Goal: Feedback & Contribution: Contribute content

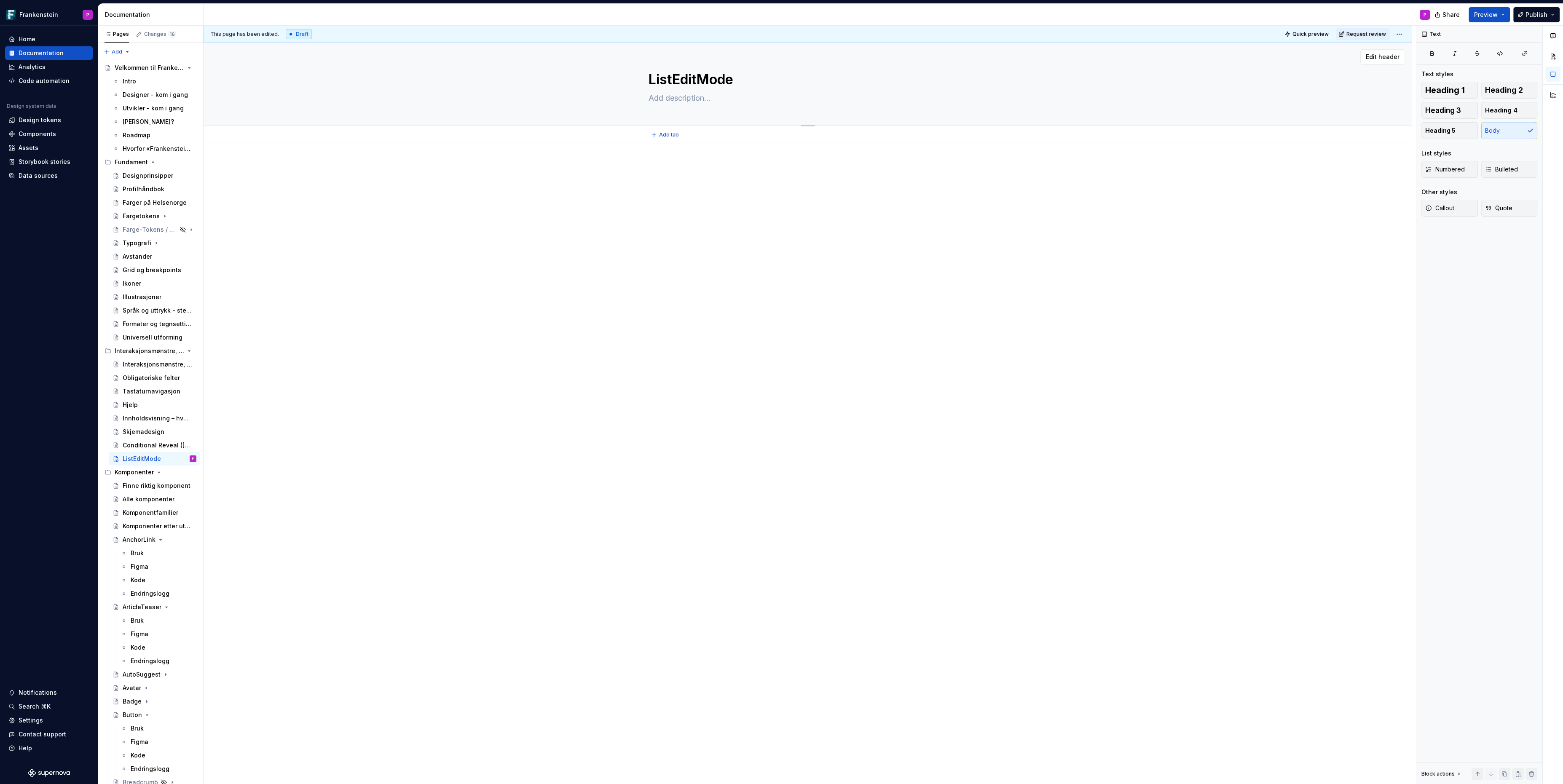
click at [682, 99] on textarea at bounding box center [806, 98] width 319 height 13
paste textarea "ListEditMode er som default usynlig, men aktiverbar for hele listen via en trig…"
type textarea "ListEditMode er som default usynlig, men aktiverbar for hele listen via en trig…"
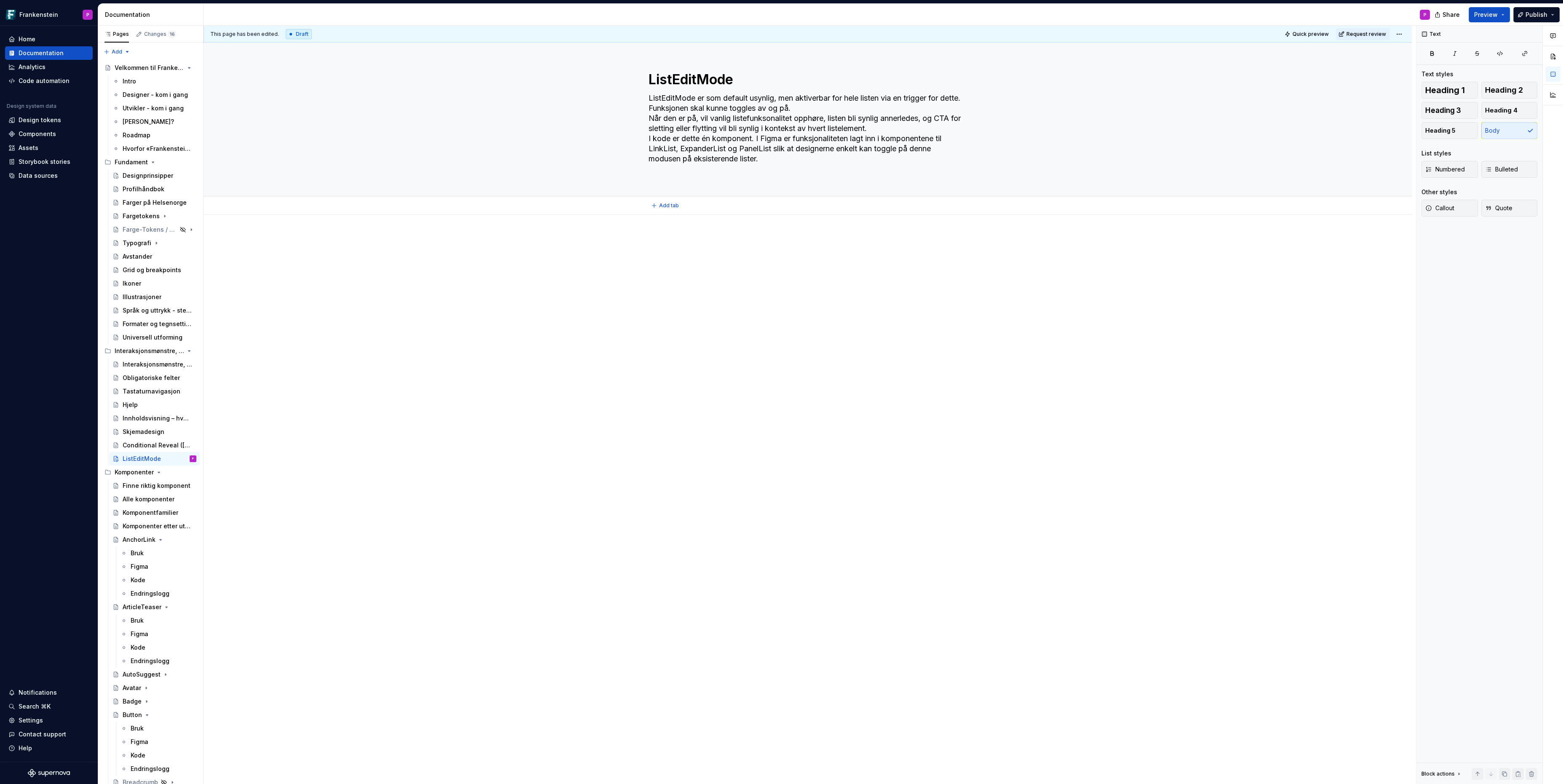
type textarea "*"
type textarea "ListEditMode er som default usynlig, men aktiverbar for hele listen via en trig…"
click at [152, 442] on div "Conditional Reveal ([GEOGRAPHIC_DATA])" at bounding box center [146, 445] width 48 height 9
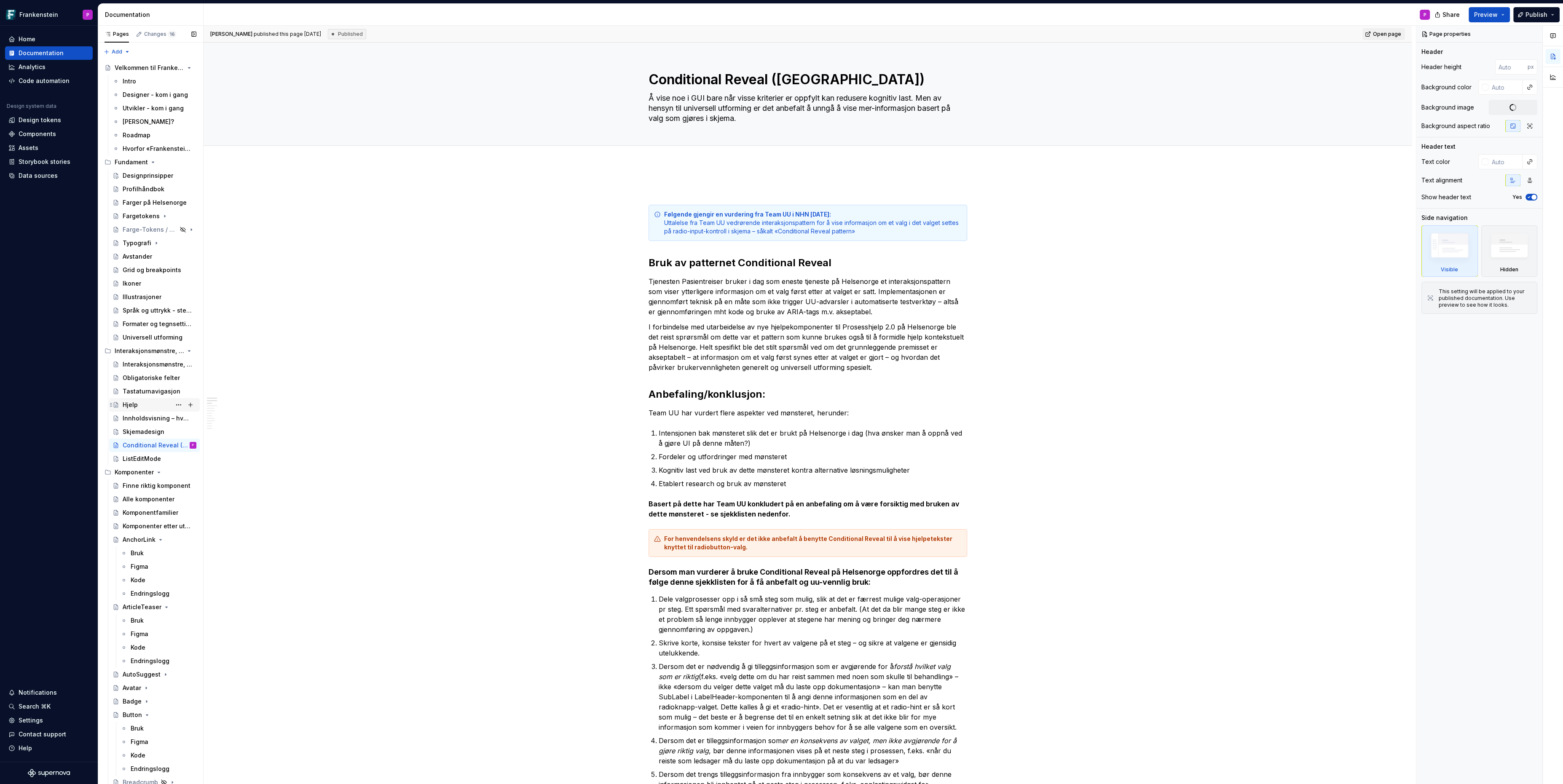
click at [149, 404] on div "Hjelp" at bounding box center [159, 405] width 74 height 12
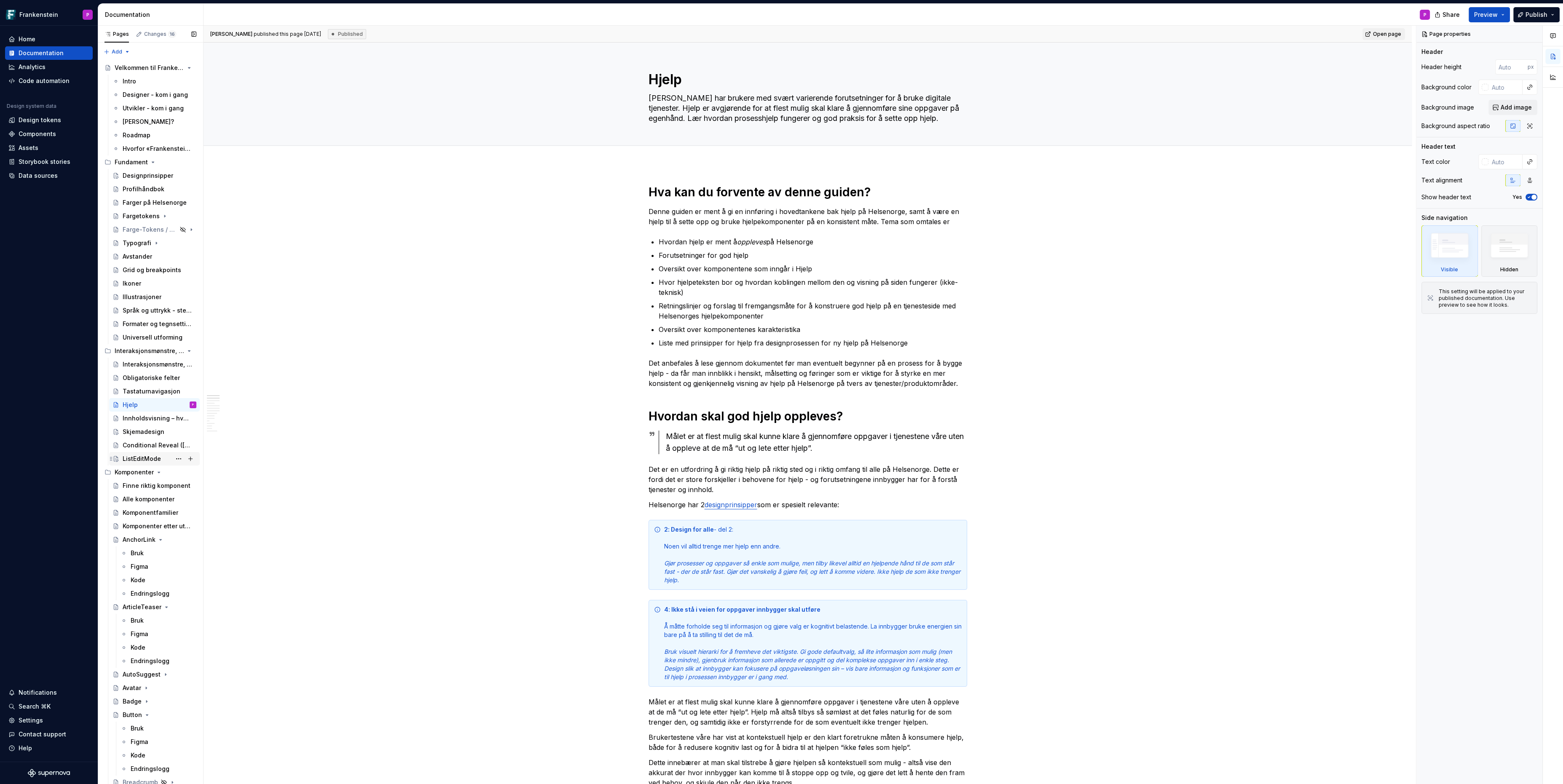
click at [142, 458] on div "ListEditMode" at bounding box center [142, 458] width 38 height 9
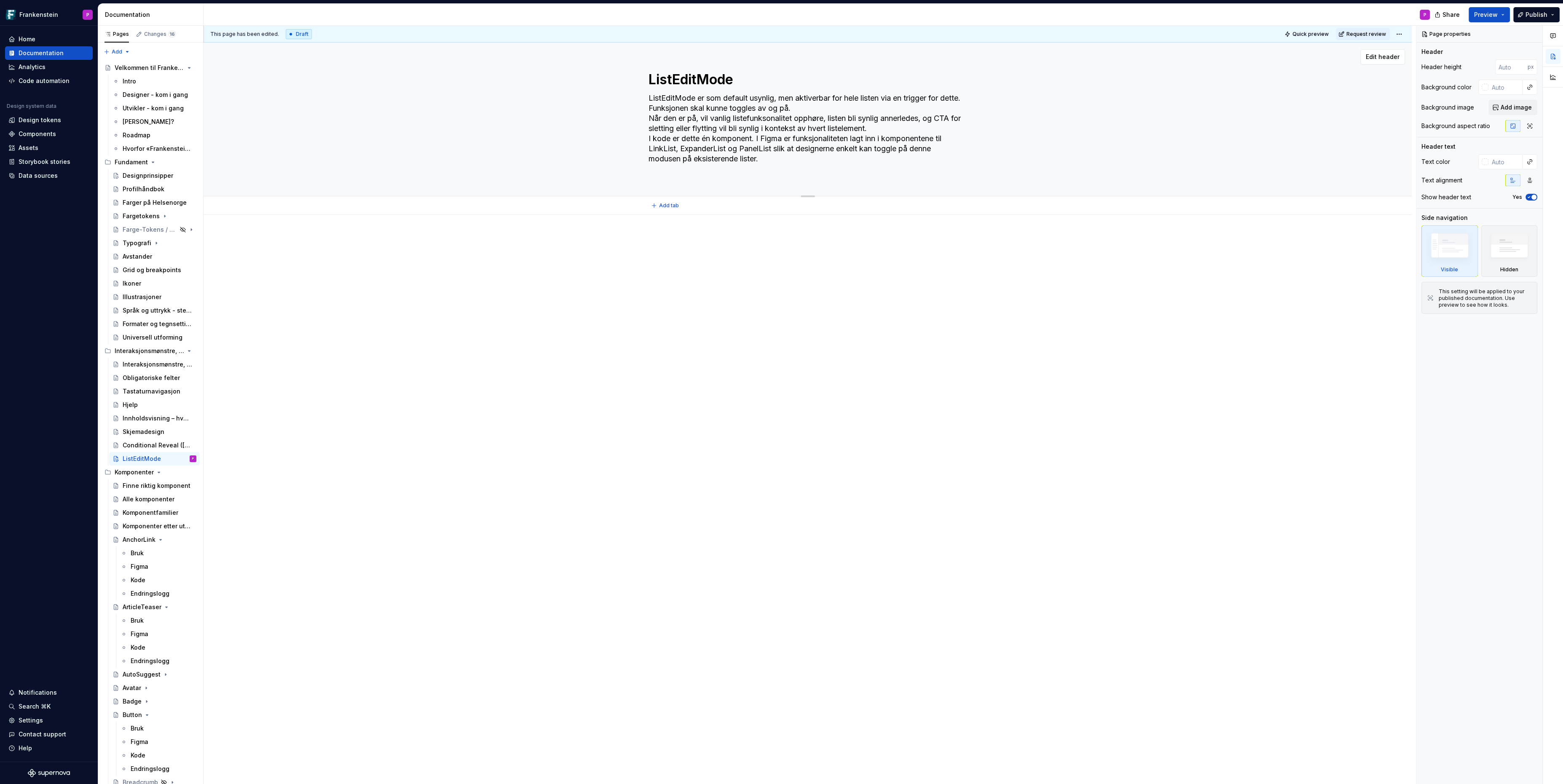
click at [748, 142] on textarea "ListEditMode er som default usynlig, men aktiverbar for hele listen via en trig…" at bounding box center [806, 133] width 319 height 84
paste textarea "Man har behov for å endre modus på en liste for å kunne slette, flytte eller re…"
type textarea "*"
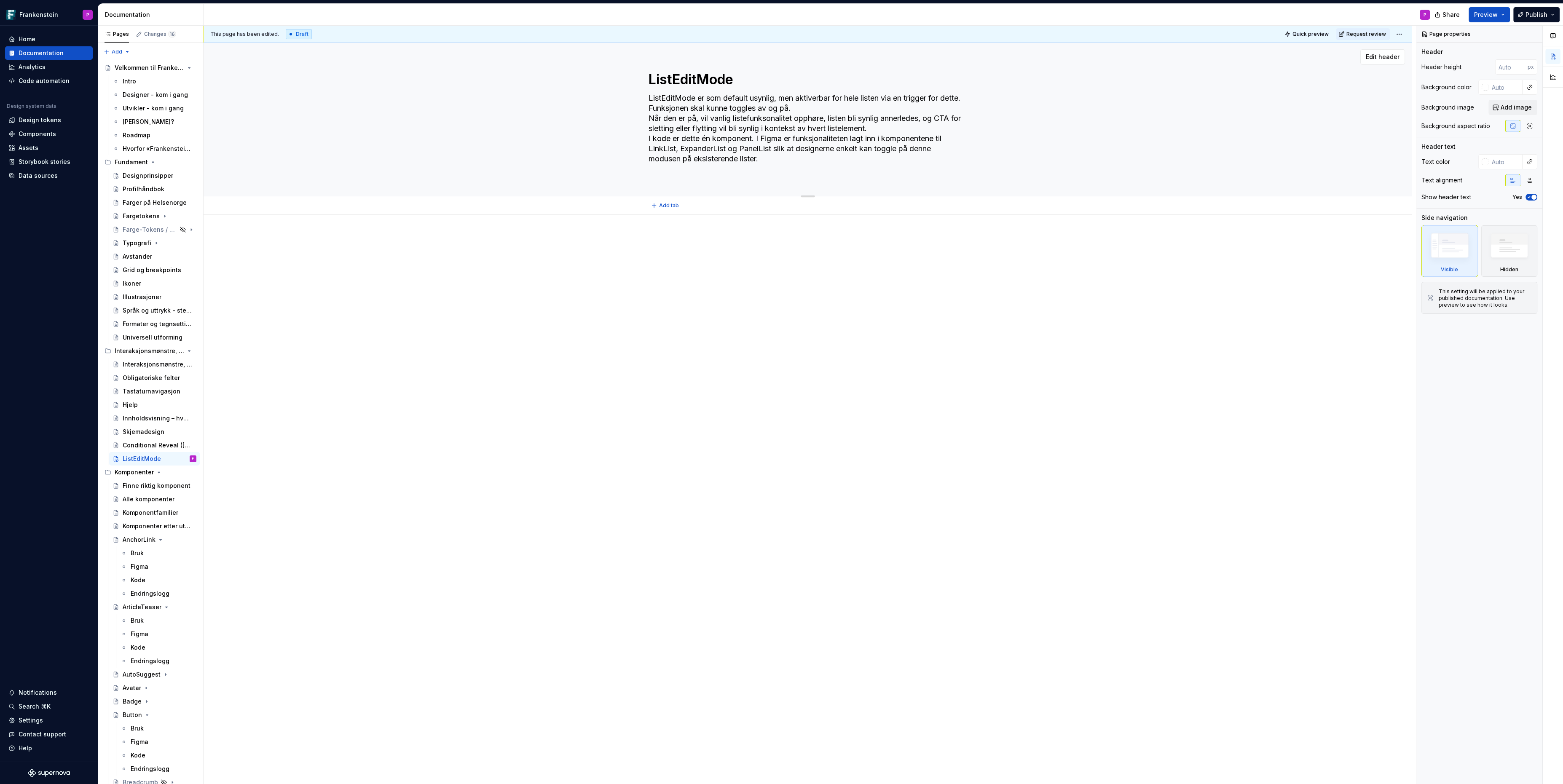
type textarea "Man har behov for å endre modus på en liste for å kunne slette, flytte eller re…"
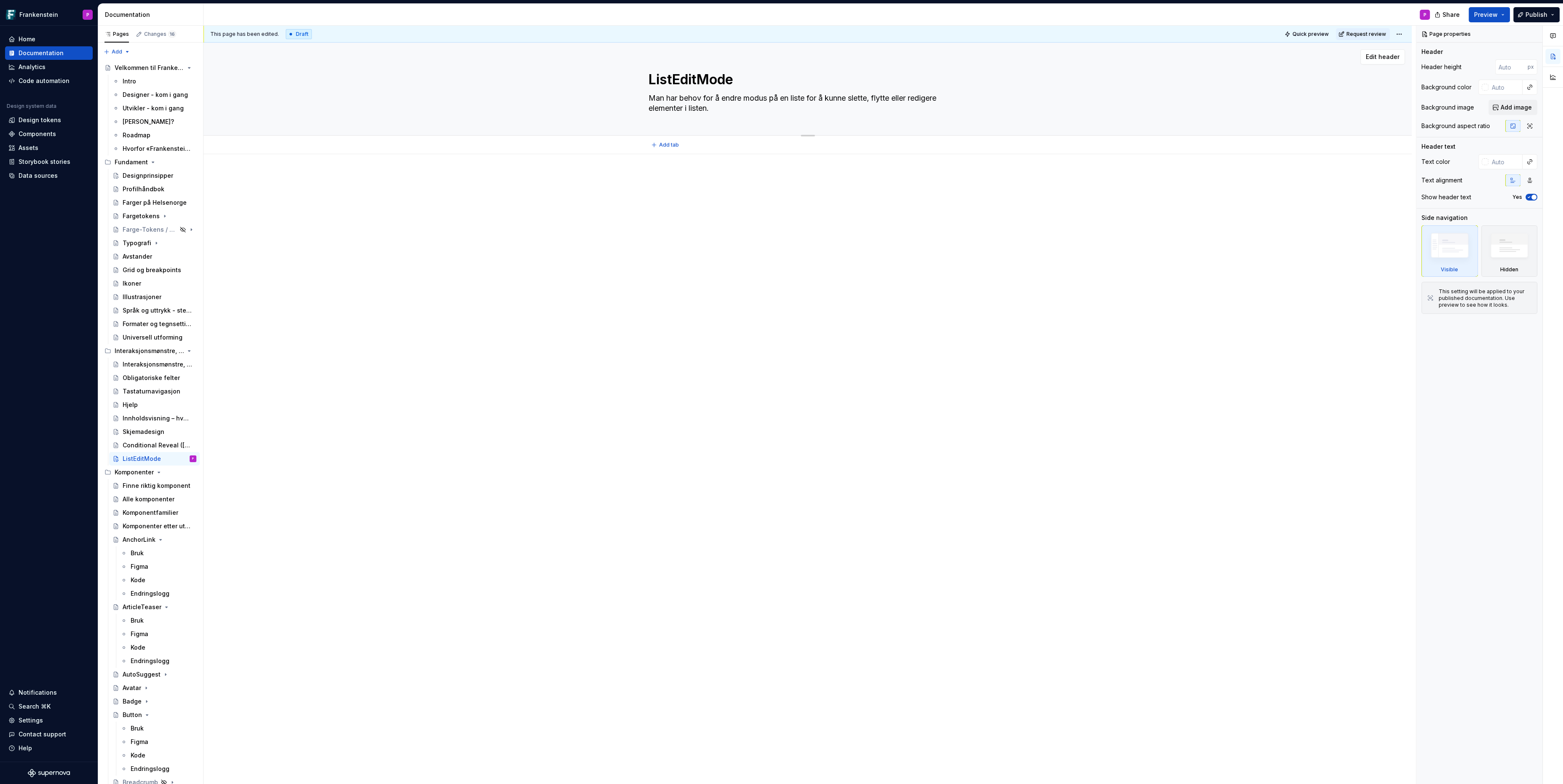
click at [651, 99] on textarea "Man har behov for å endre modus på en liste for å kunne slette, flytte eller re…" at bounding box center [806, 103] width 319 height 24
type textarea "*"
type textarea "Man har behov for å endre modus på en liste for å kunne slette, flytte eller re…"
click at [151, 377] on div "Obligatoriske felter" at bounding box center [146, 377] width 48 height 9
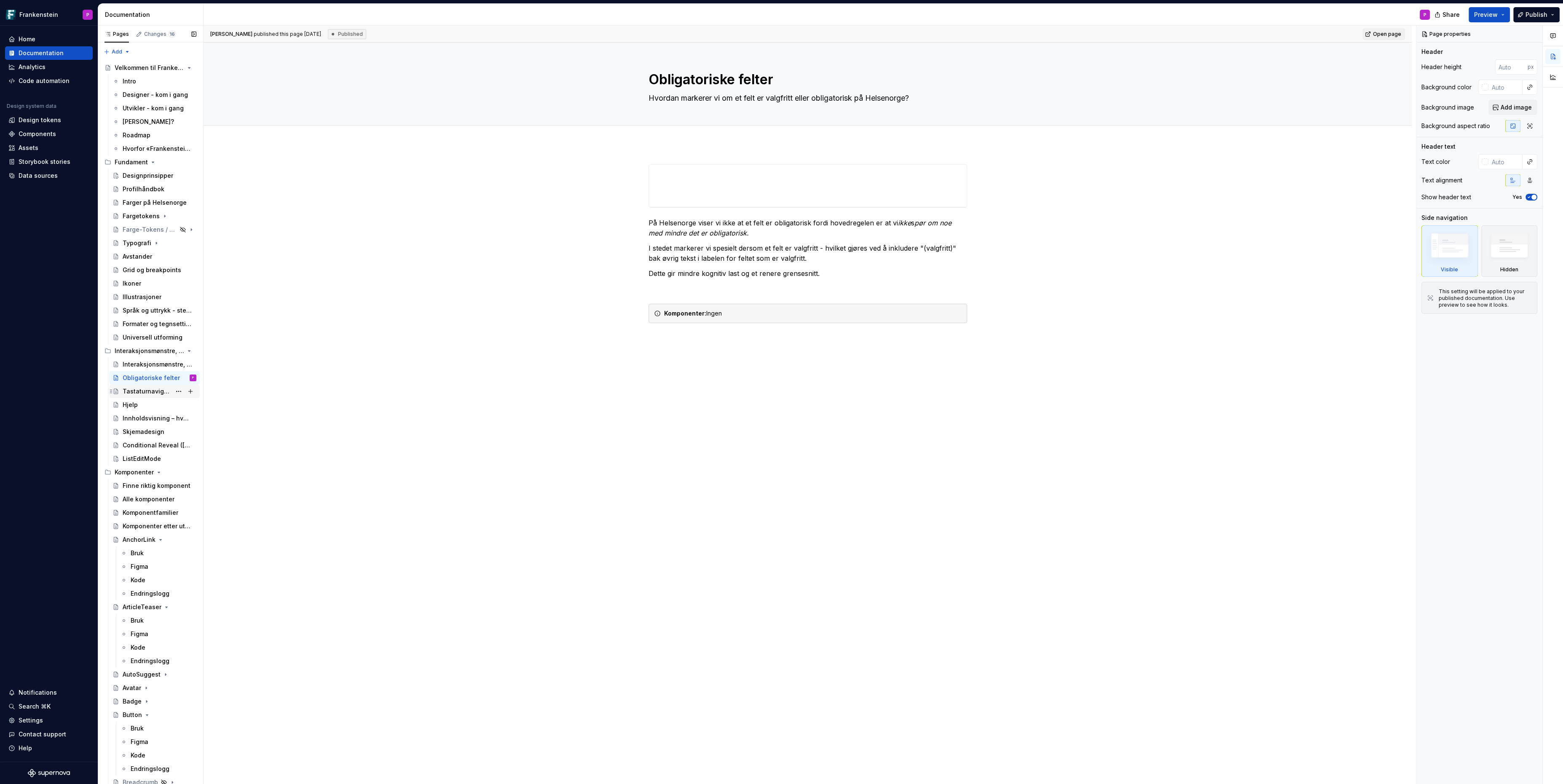
click at [146, 392] on div "Tastaturnavigasjon" at bounding box center [146, 391] width 48 height 9
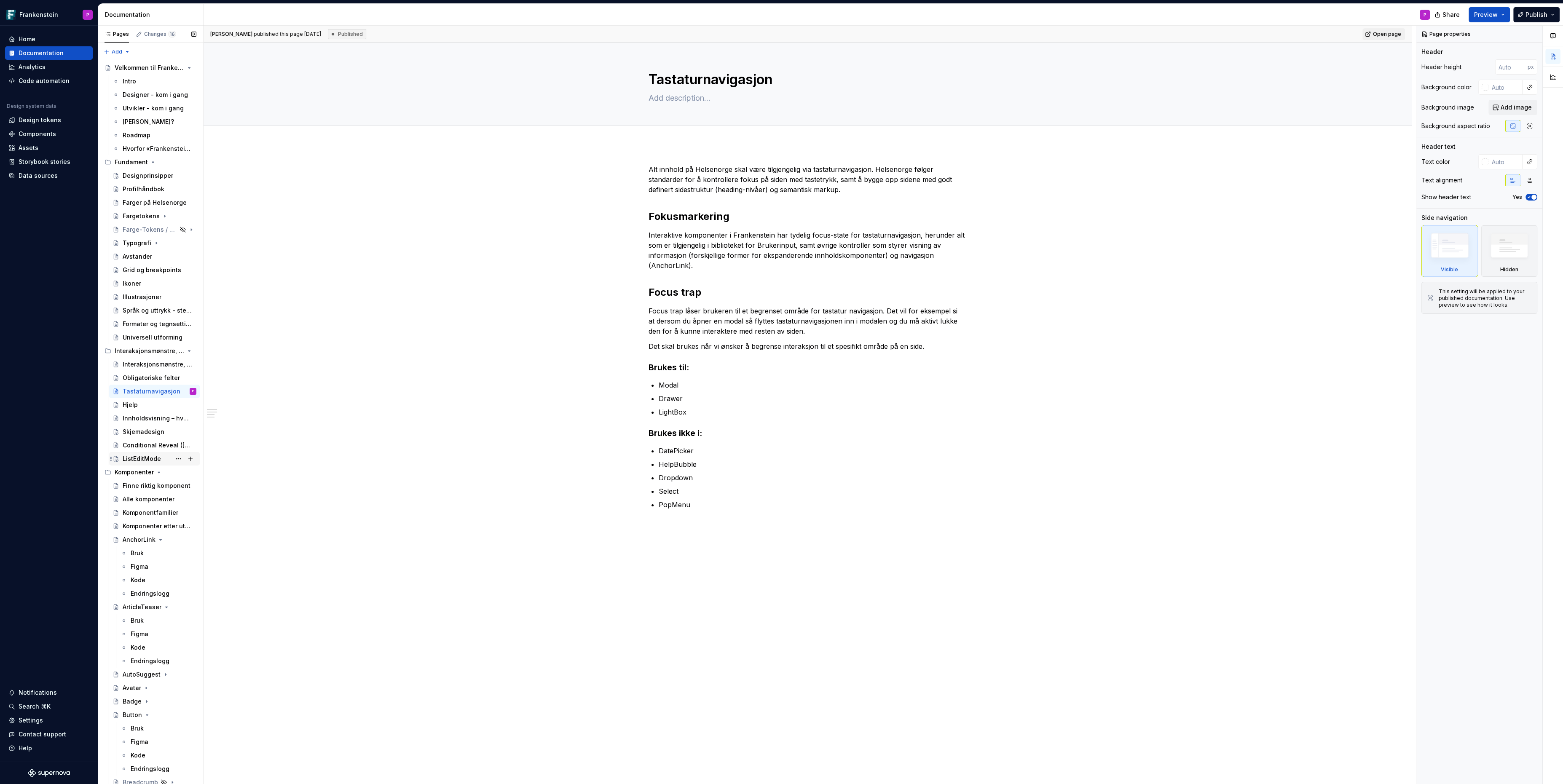
click at [135, 459] on div "ListEditMode" at bounding box center [142, 458] width 38 height 9
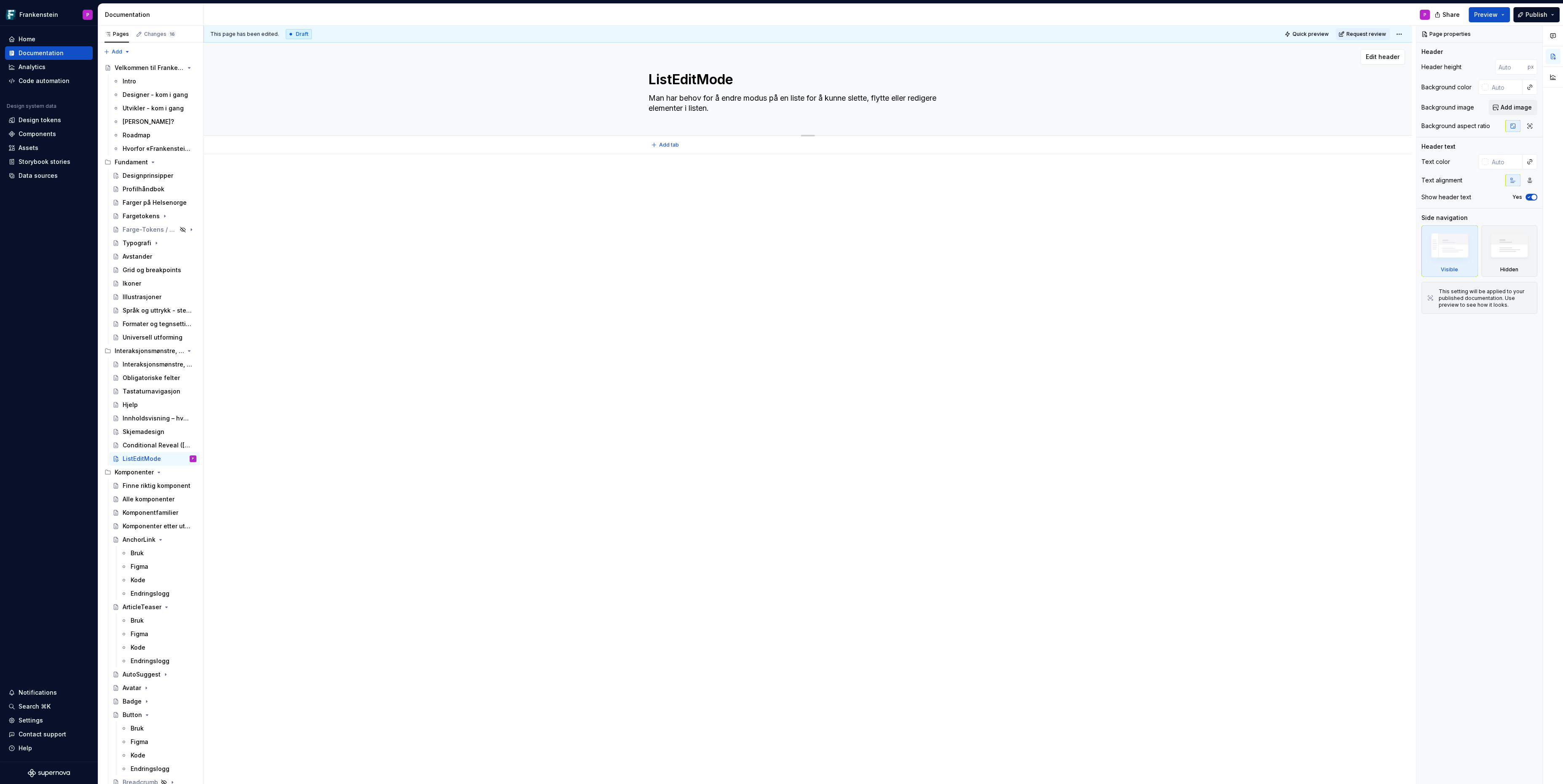
click at [692, 97] on textarea "Man har behov for å endre modus på en liste for å kunne slette, flytte eller re…" at bounding box center [806, 103] width 319 height 24
click at [747, 99] on textarea "Man har behov for å endre modus på en liste for å kunne slette, flytte eller re…" at bounding box center [806, 103] width 319 height 24
drag, startPoint x: 753, startPoint y: 98, endPoint x: 645, endPoint y: 96, distance: 108.0
click at [645, 96] on div "ListEditMode Man har behov for å endre modus på en liste for å kunne slette, fl…" at bounding box center [808, 89] width 1141 height 93
type textarea "*"
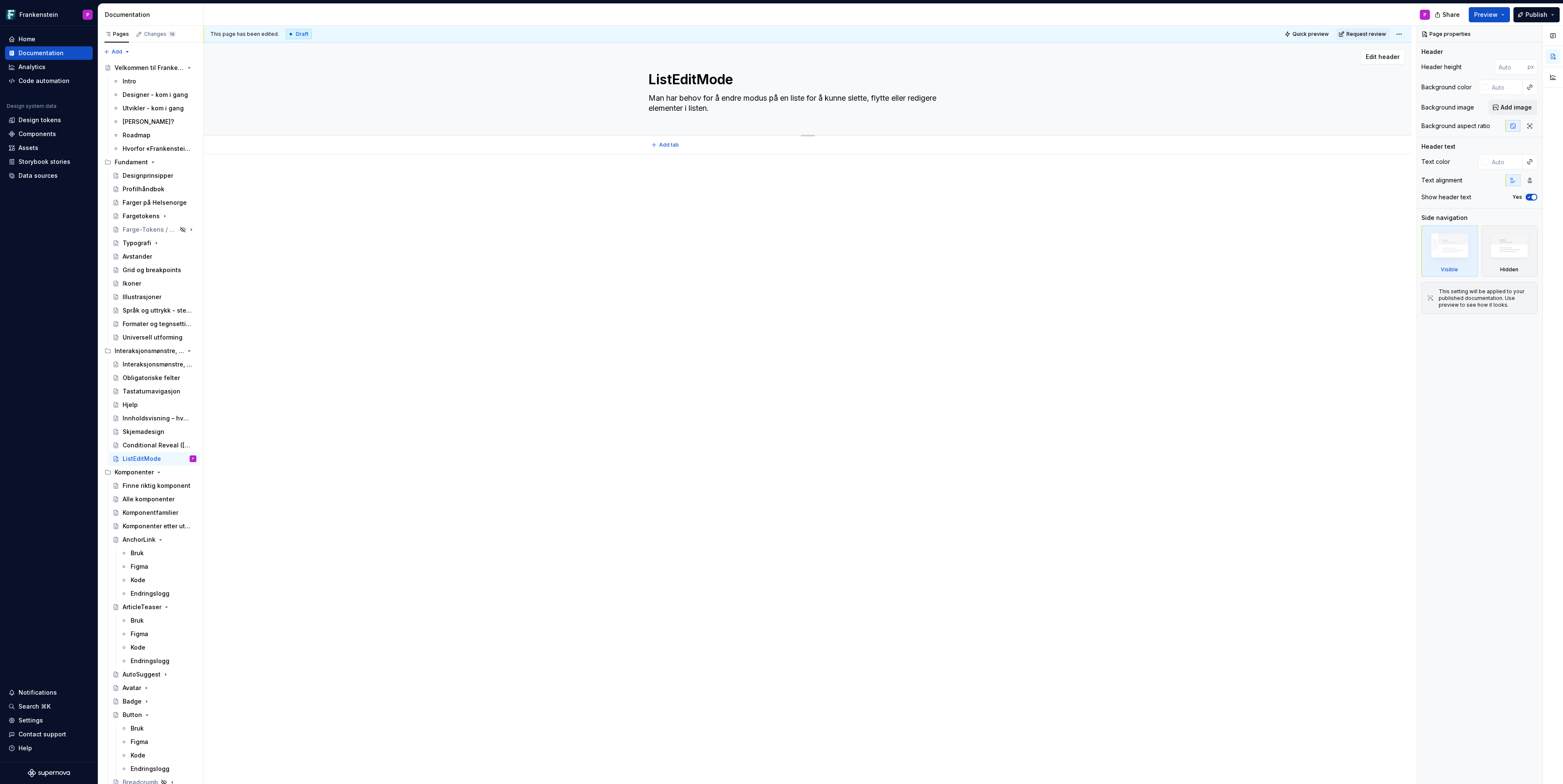
type textarea "Modus på en liste for å kunne slette, flytte eller redigere elementer i listen."
type textarea "*"
type textarea "Moodus på en liste for å kunne slette, flytte eller redigere elementer i listen."
type textarea "*"
type textarea "Mododus på en liste for å kunne slette, flytte eller redigere elementer i liste…"
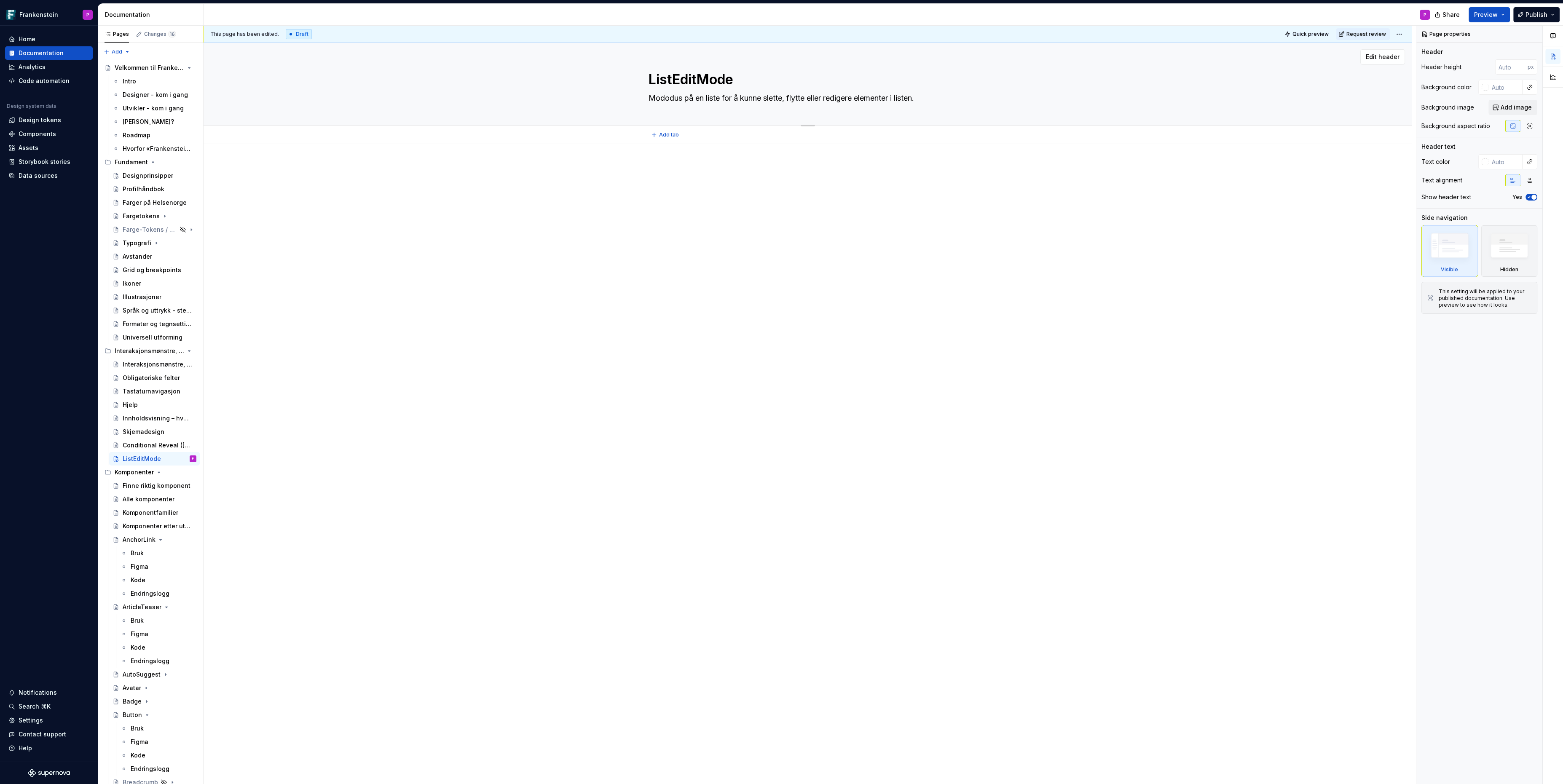
type textarea "*"
type textarea "Modusodus på en liste for å kunne slette, flytte eller redigere elementer i lis…"
type textarea "*"
type textarea "[PERSON_NAME] odus på en liste for å kunne slette, flytte eller redigere elemen…"
type textarea "*"
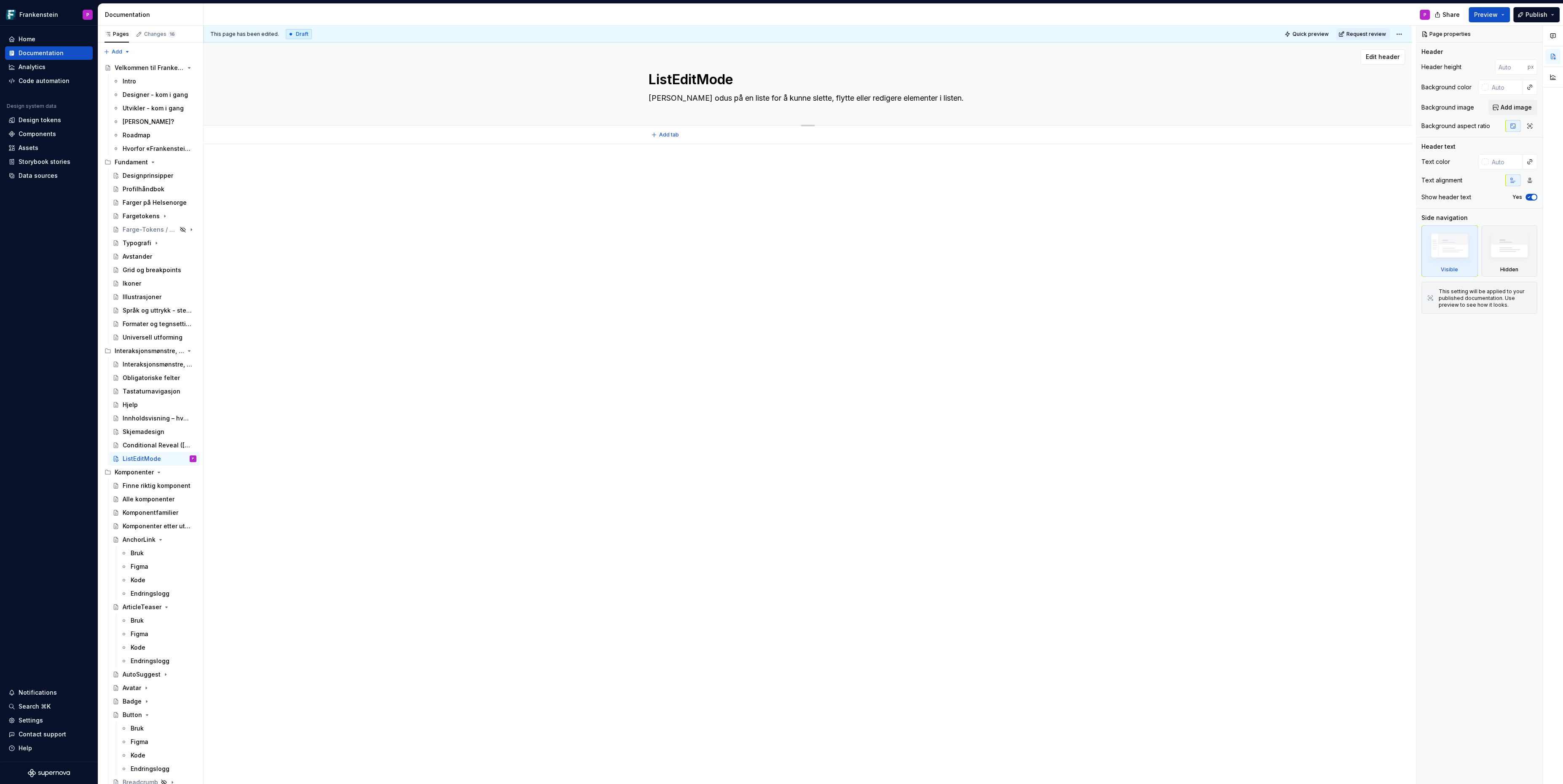
type textarea "Modus sodus på en liste for å kunne slette, flytte eller redigere elementer i l…"
type textarea "*"
type textarea "[PERSON_NAME] soodus på en liste for å kunne slette, flytte eller redigere elem…"
type textarea "*"
type textarea "Modus somodus på en liste for å kunne slette, flytte eller redigere elementer i…"
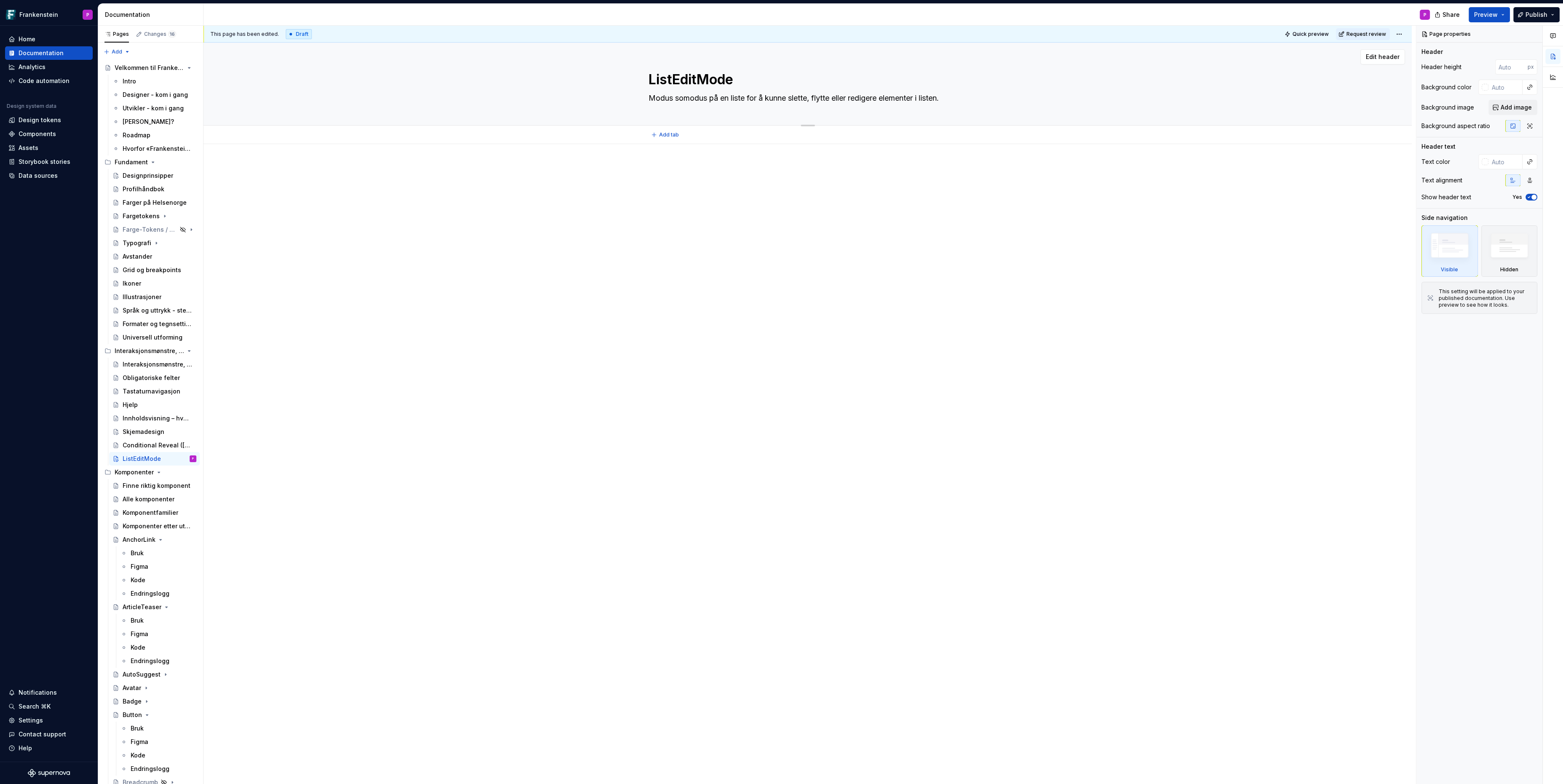
type textarea "*"
type textarea "Modus som odus på en liste for å kunne slette, flytte eller redigere elementer …"
type textarea "*"
type textarea "Modus som aodus på en liste for å kunne slette, flytte eller redigere elementer…"
type textarea "*"
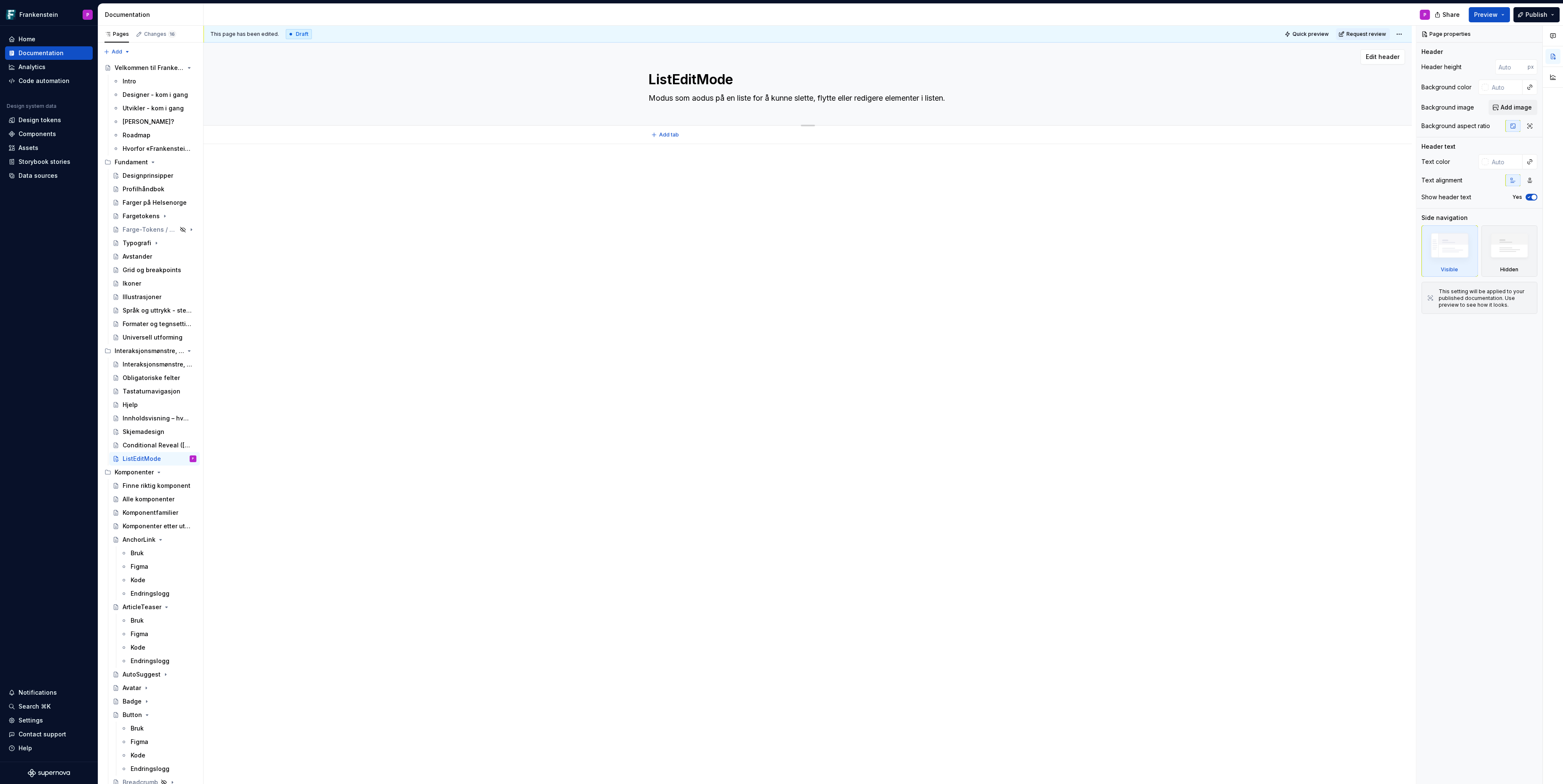
type textarea "Modus som odus på en liste for å kunne slette, flytte eller redigere elementer …"
type textarea "*"
type textarea "Modus som kodus på en liste for å kunne slette, flytte eller redigere elementer…"
type textarea "*"
type textarea "Modus som kaodus på en liste for å kunne slette, flytte eller redigere elemente…"
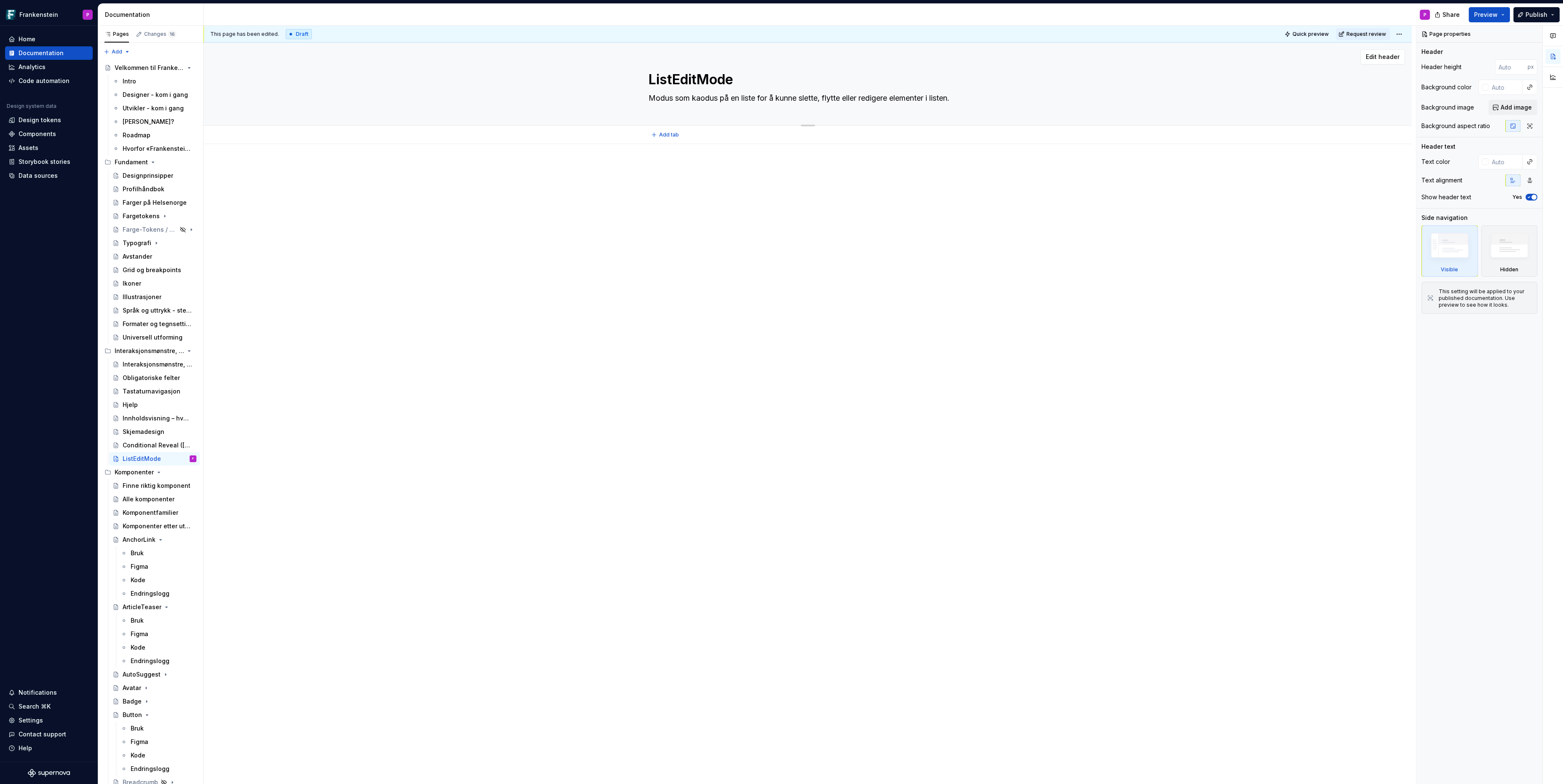
type textarea "*"
type textarea "Modus som kan odus på en liste for å kunne slette, flytte eller redigere elemen…"
type textarea "*"
type textarea "Modus som kan aodus på en liste for å kunne slette, flytte eller redigere eleme…"
type textarea "*"
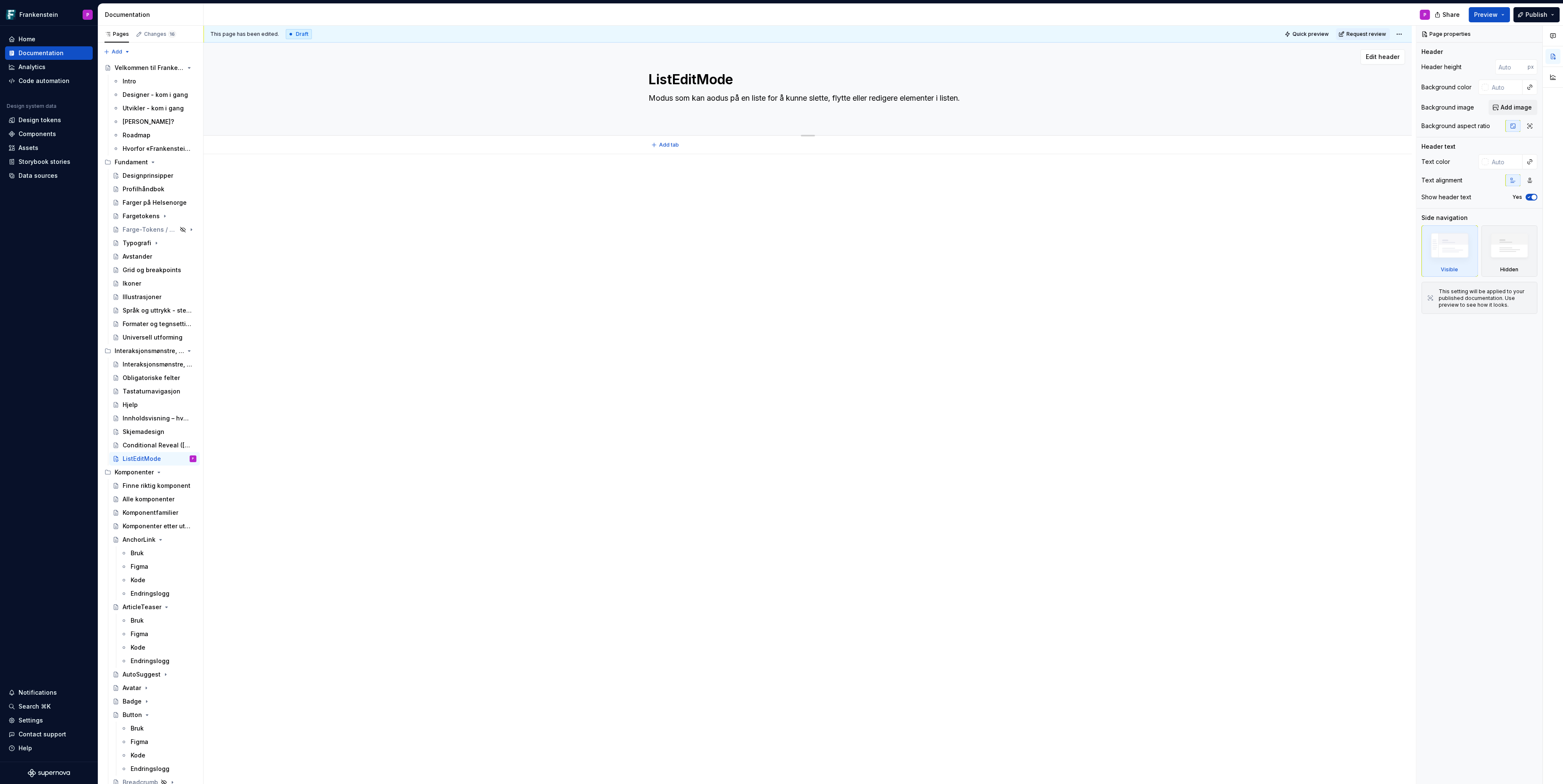
type textarea "Modus som kan akodus på en liste for å kunne slette, flytte eller redigere elem…"
type textarea "*"
type textarea "Modus som kan aktodus på en liste for å kunne slette, flytte eller redigere ele…"
type textarea "*"
type textarea "Modus som kan aktiodus på en liste for å kunne slette, flytte eller redigere el…"
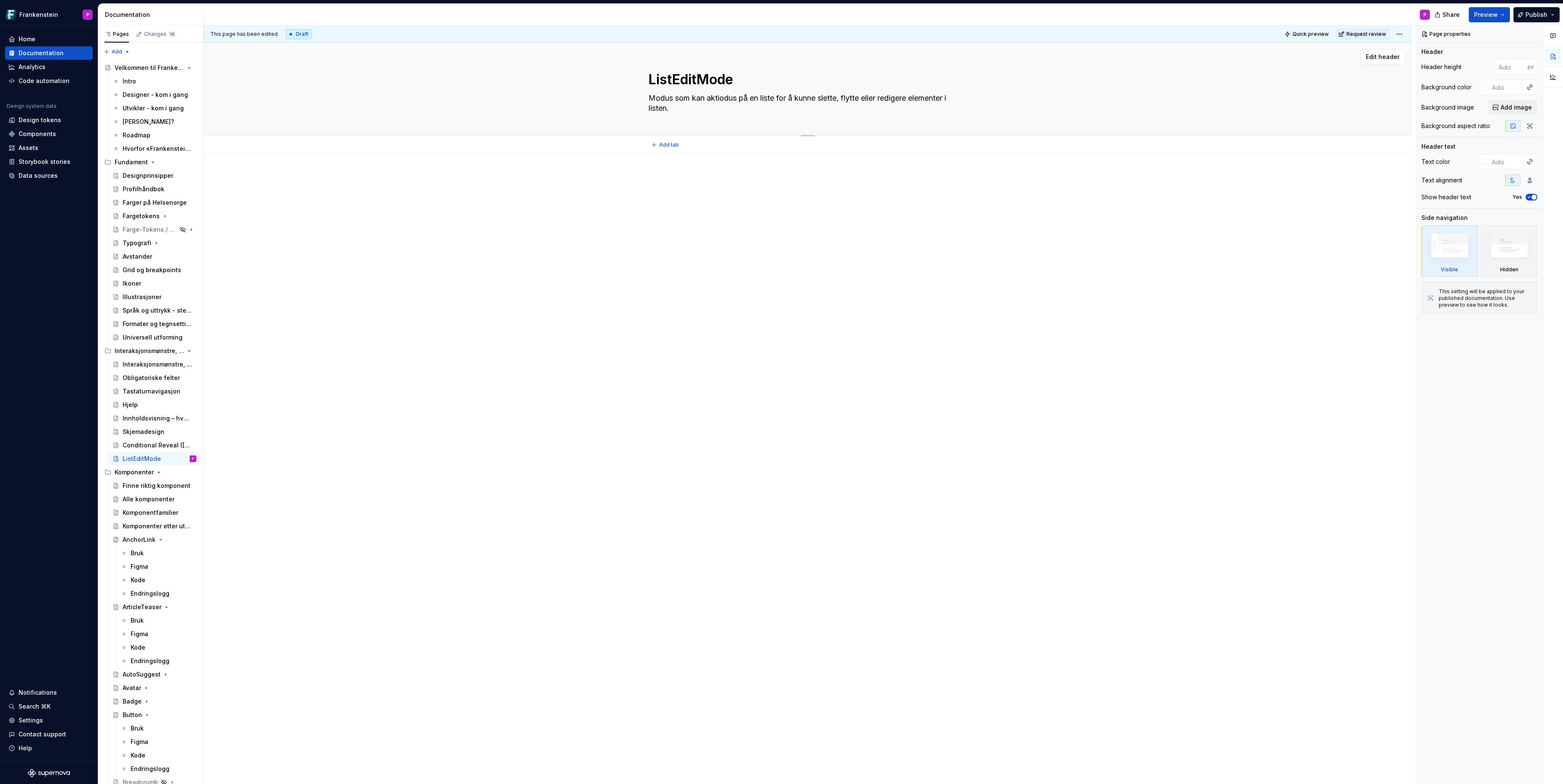
type textarea "*"
type textarea "Modus som kan aktivodus på en liste for å kunne slette, flytte eller redigere e…"
type textarea "*"
type textarea "Modus som kan aktiveodus på en liste for å kunne slette, flytte eller redigere …"
type textarea "*"
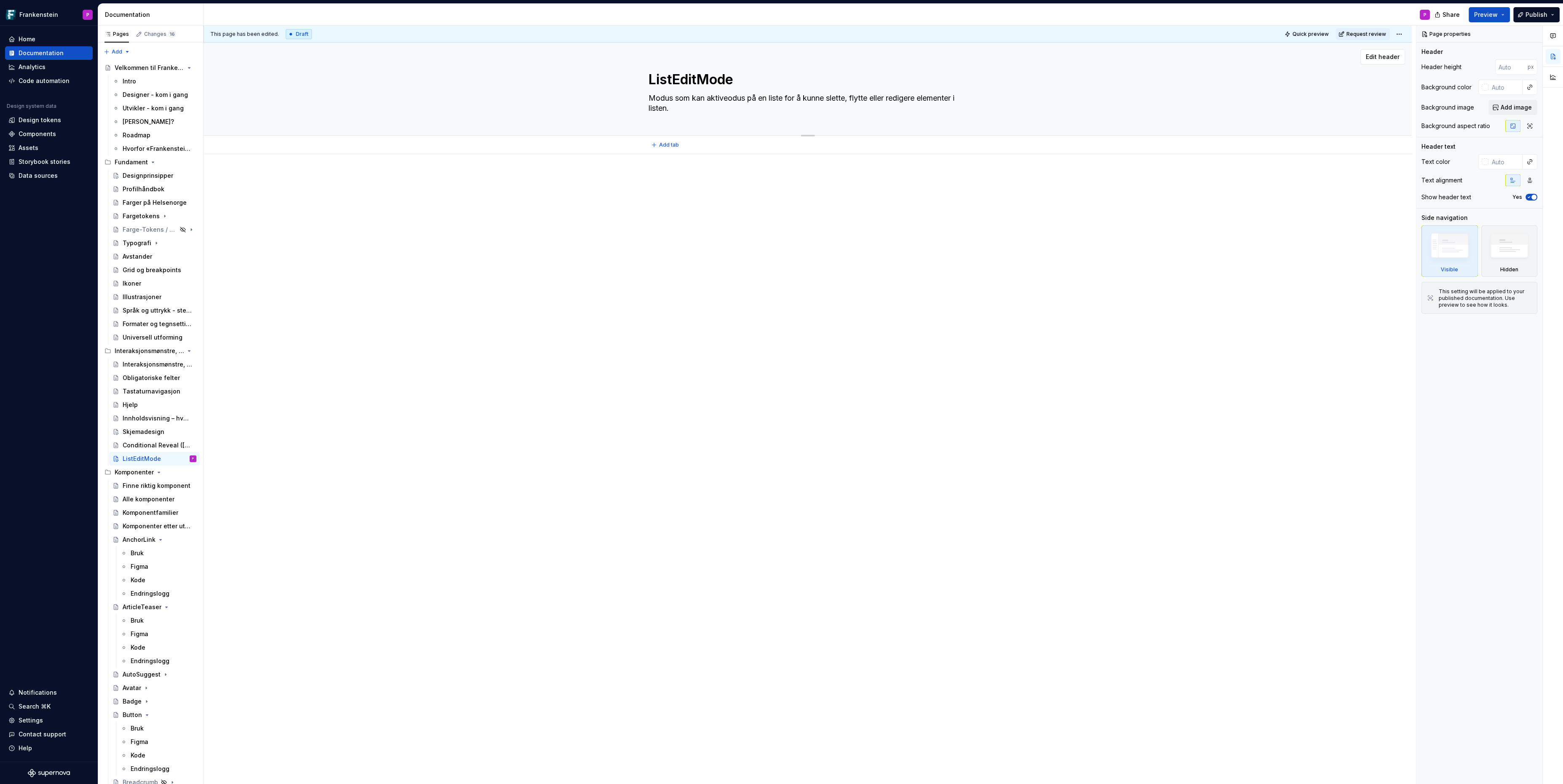
type textarea "Modus som kan aktiverodus på en liste for å kunne slette, flytte eller redigere…"
type textarea "*"
type textarea "Modus som kan aktivereodus på en liste for å kunne slette, flytte eller rediger…"
type textarea "*"
type textarea "Modus som kan aktiveresodus på en liste for å kunne slette, flytte eller redige…"
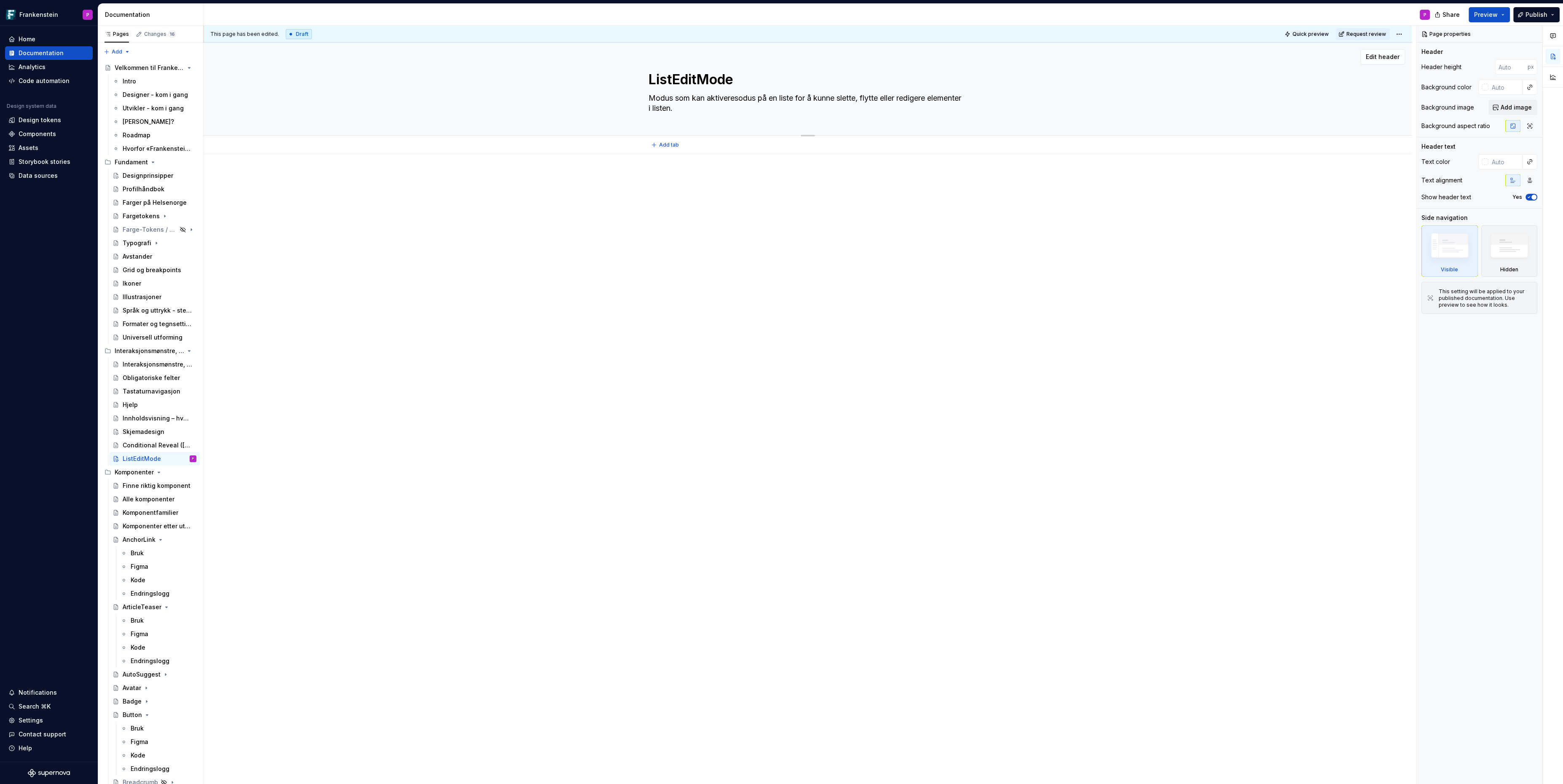
type textarea "*"
type textarea "Modus som kan aktiveres odus på en liste for å kunne slette, flytte eller redig…"
drag, startPoint x: 804, startPoint y: 99, endPoint x: 743, endPoint y: 101, distance: 61.0
click at [743, 101] on textarea "Modus som kan aktiveres odus på en liste for å kunne slette, flytte eller redig…" at bounding box center [806, 103] width 319 height 24
type textarea "*"
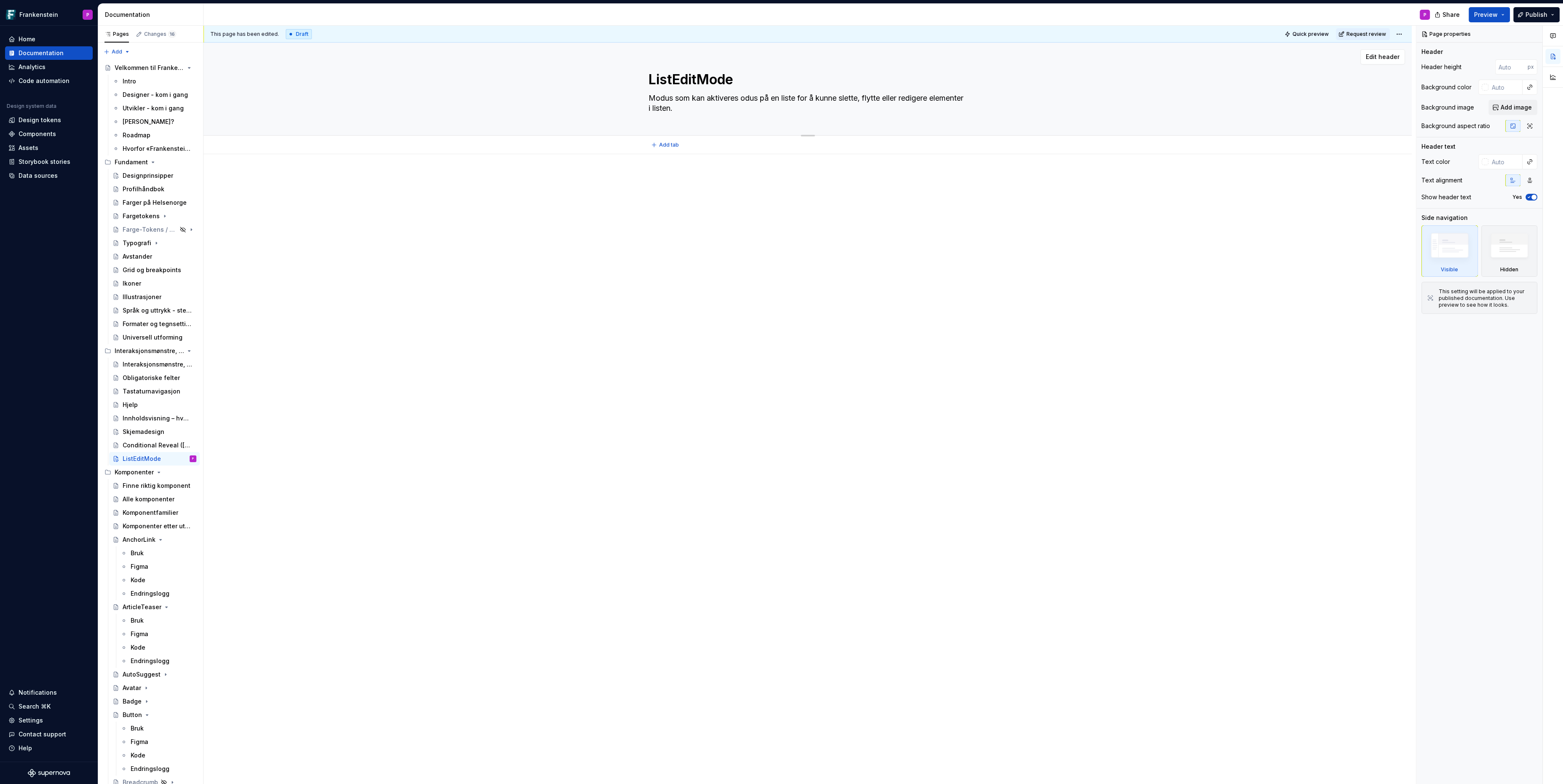
type textarea "Modus som kan aktiveres for å kunne slette, flytte eller redigere elementer i l…"
drag, startPoint x: 744, startPoint y: 97, endPoint x: 676, endPoint y: 97, distance: 68.0
click at [676, 97] on textarea "Modus som kan aktiveres for å kunne slette, flytte eller redigere elementer i l…" at bounding box center [806, 98] width 319 height 13
type textarea "*"
type textarea "Modus for å kunne slette, flytte eller redigere elementer i listen."
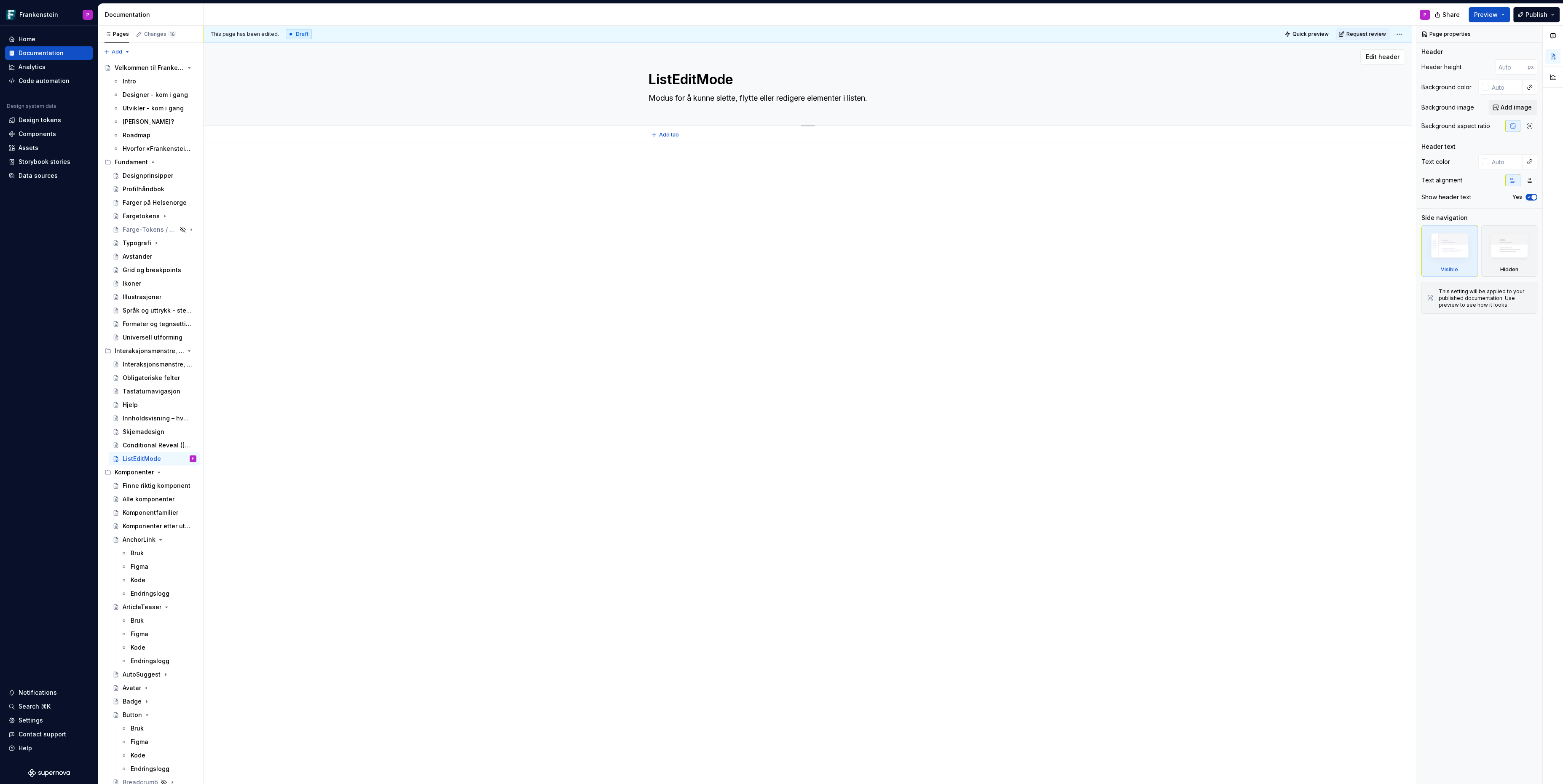
click at [854, 98] on textarea "Modus for å kunne slette, flytte eller redigere elementer i listen." at bounding box center [806, 98] width 319 height 13
type textarea "*"
type textarea "Modus for å kunne slette, flytte eller redigere elementer i listen."
type textarea "*"
type textarea "Modus for å kunne slette, flytte eller redigere elementer i e listen."
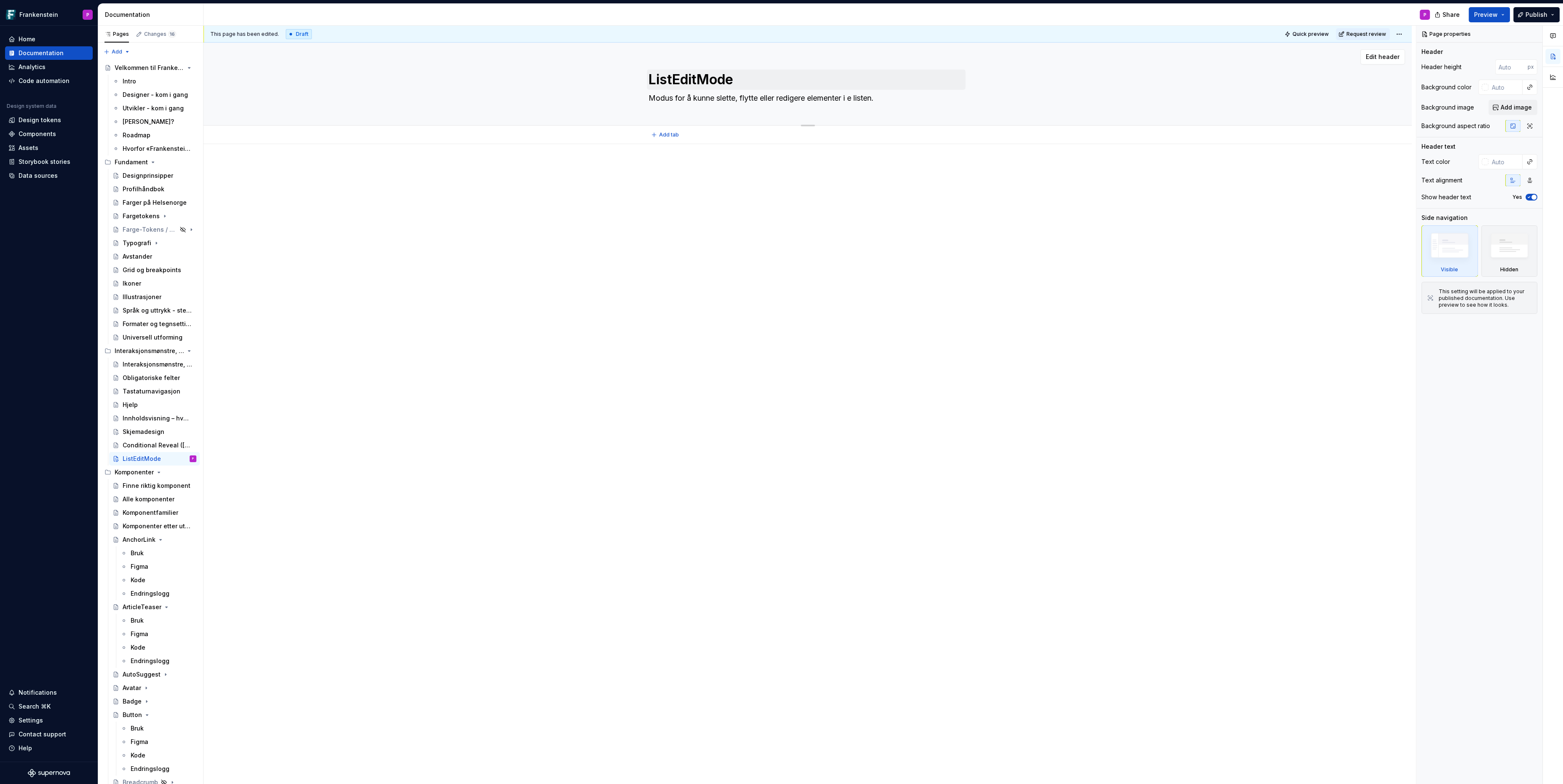
type textarea "*"
type textarea "Modus for å kunne slette, flytte eller redigere elementer i en listen."
click at [885, 97] on textarea "Modus for å kunne slette, flytte eller redigere elementer i en listen." at bounding box center [806, 98] width 319 height 13
type textarea "*"
type textarea "Modus for å kunne slette, flytte eller redigere elementer i en liste."
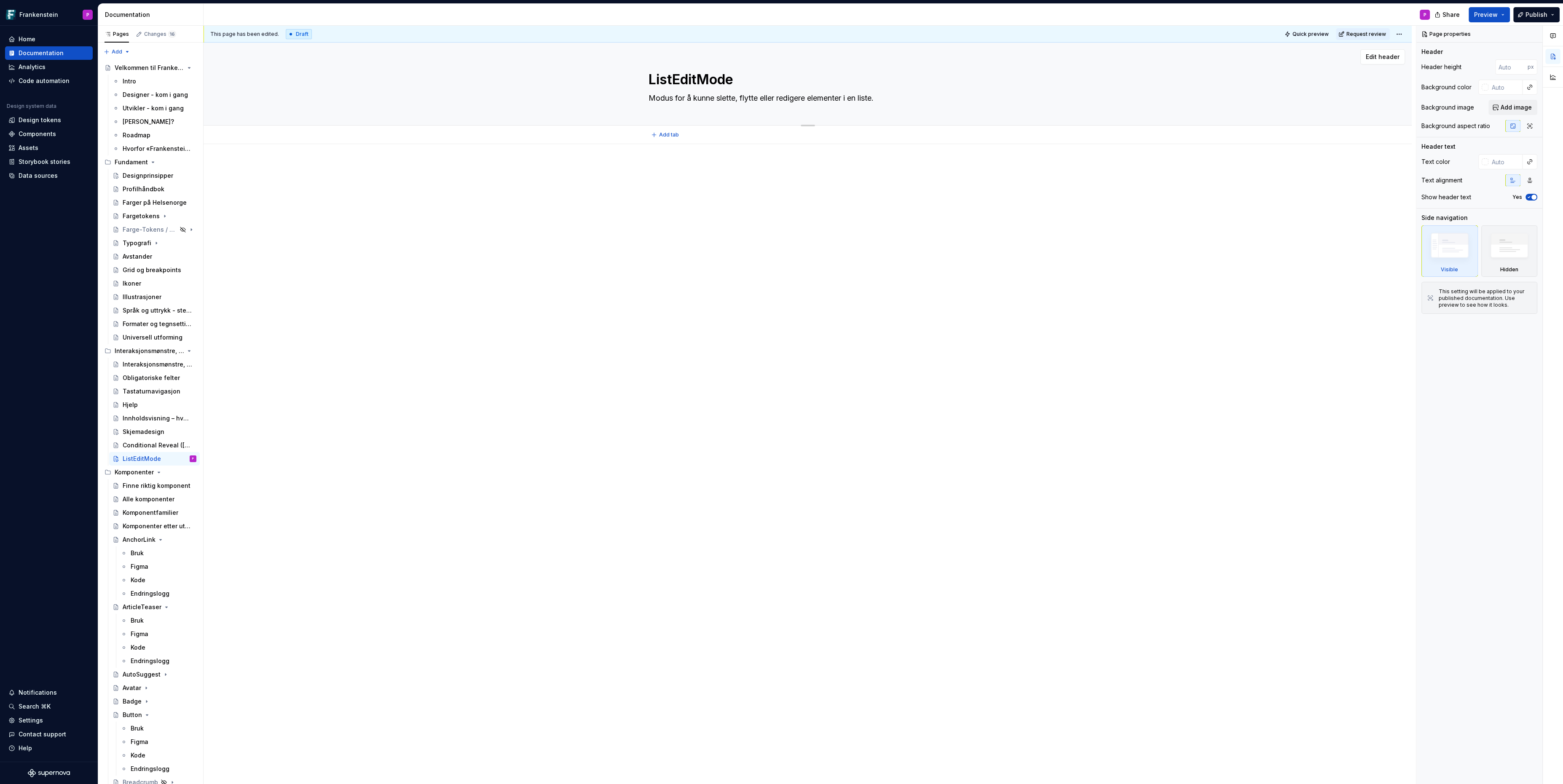
type textarea "*"
type textarea "Modus for å kunne slette, flytte eller redigere elementer i en liste."
click at [659, 173] on p at bounding box center [808, 169] width 319 height 10
click at [667, 147] on div at bounding box center [807, 293] width 1208 height 297
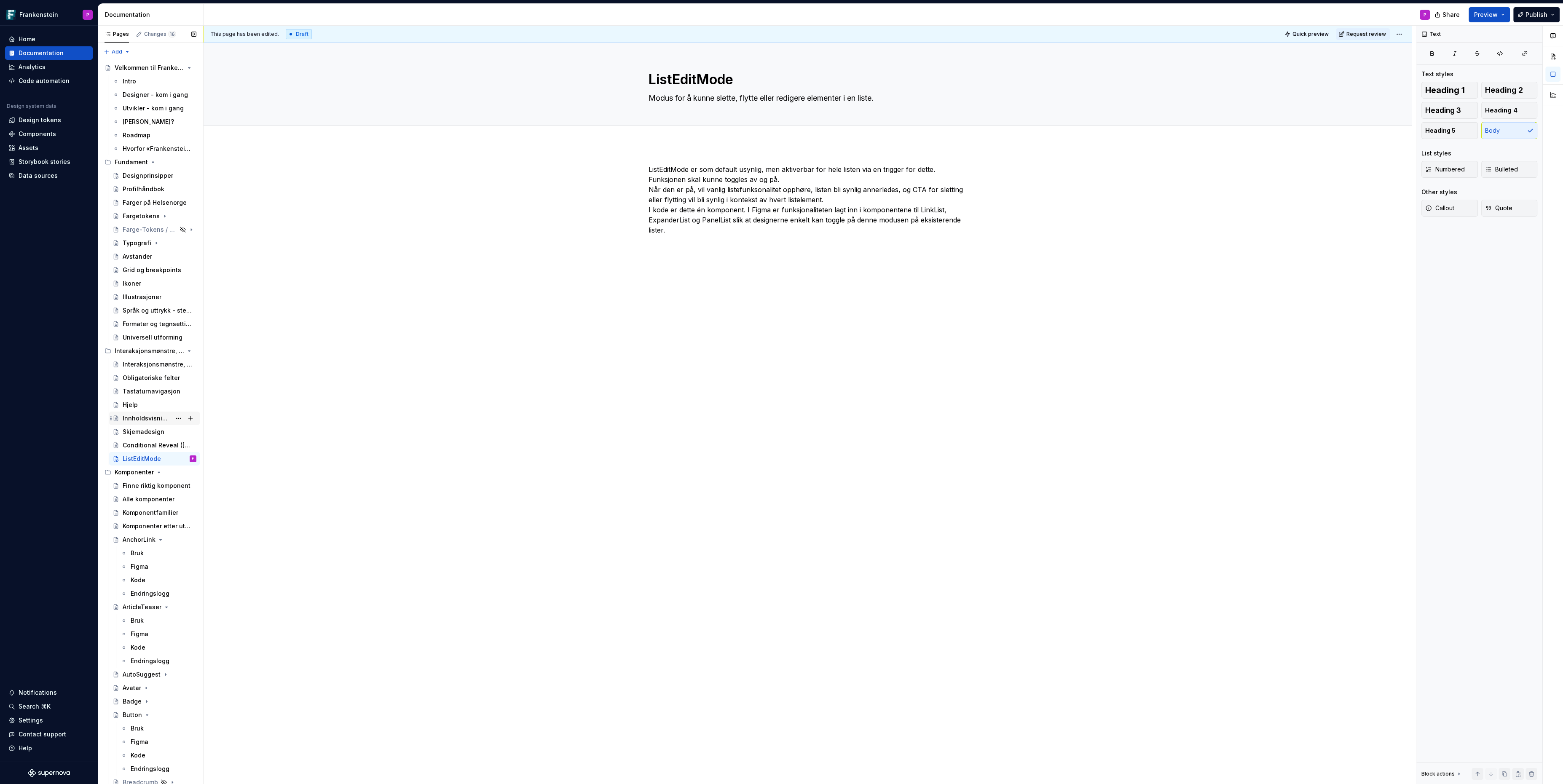
click at [139, 416] on div "Innholdsvisning – hvordan velge riktig komponent?" at bounding box center [146, 418] width 48 height 9
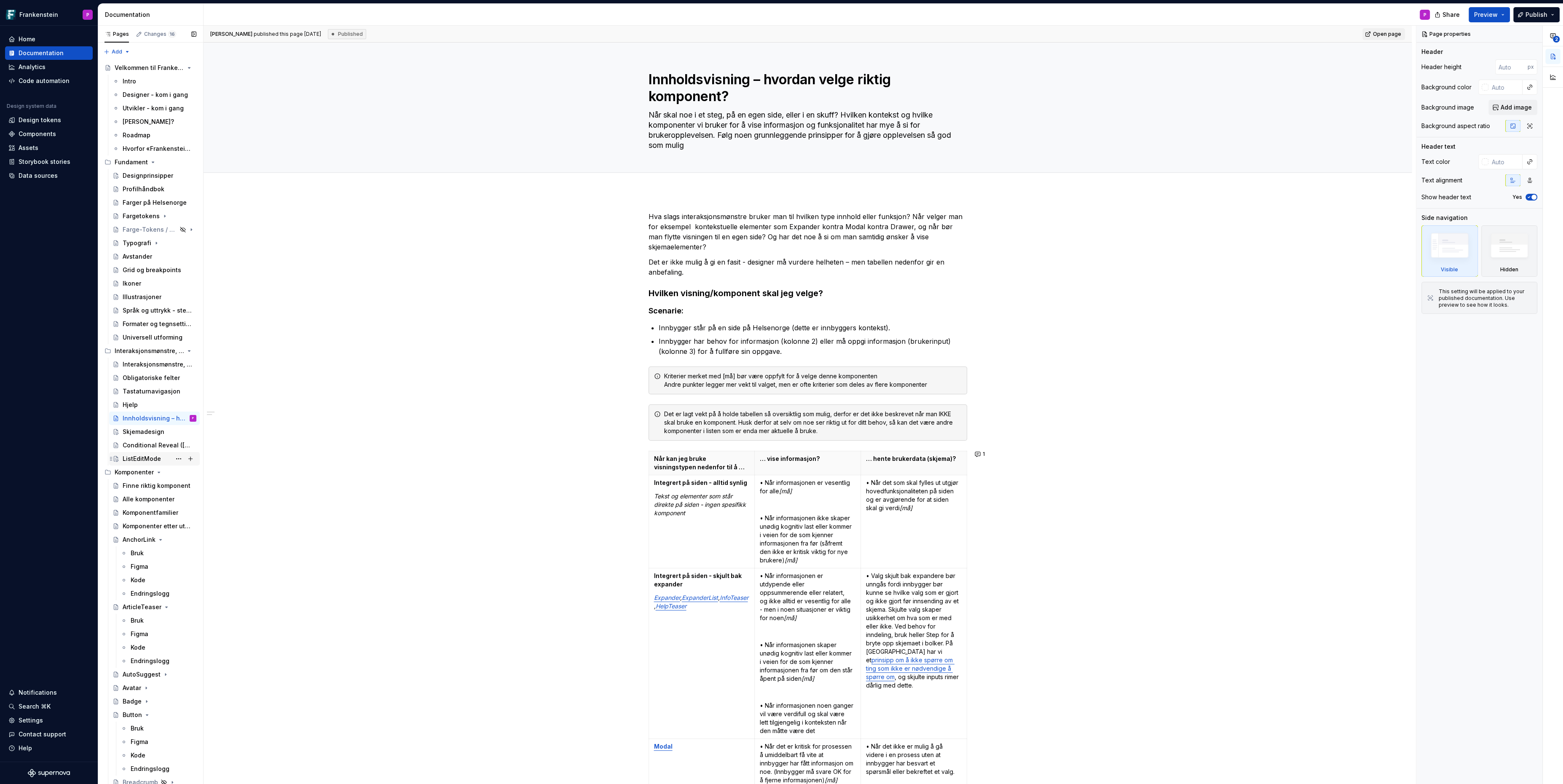
click at [126, 458] on div "ListEditMode" at bounding box center [142, 458] width 38 height 9
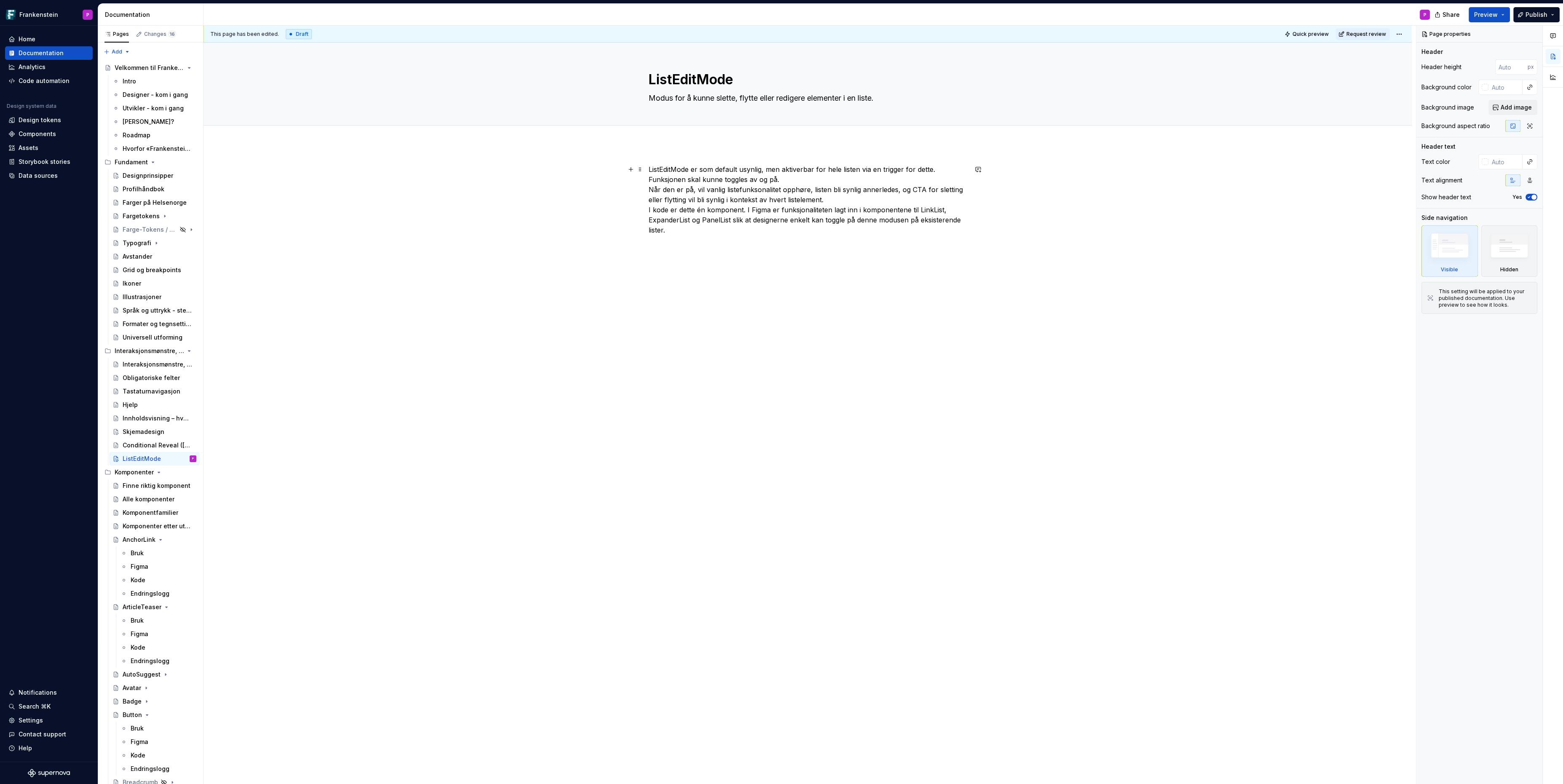
click at [652, 190] on p "ListEditMode er som default usynlig, men aktiverbar for hele listen via en trig…" at bounding box center [808, 199] width 319 height 71
type textarea "*"
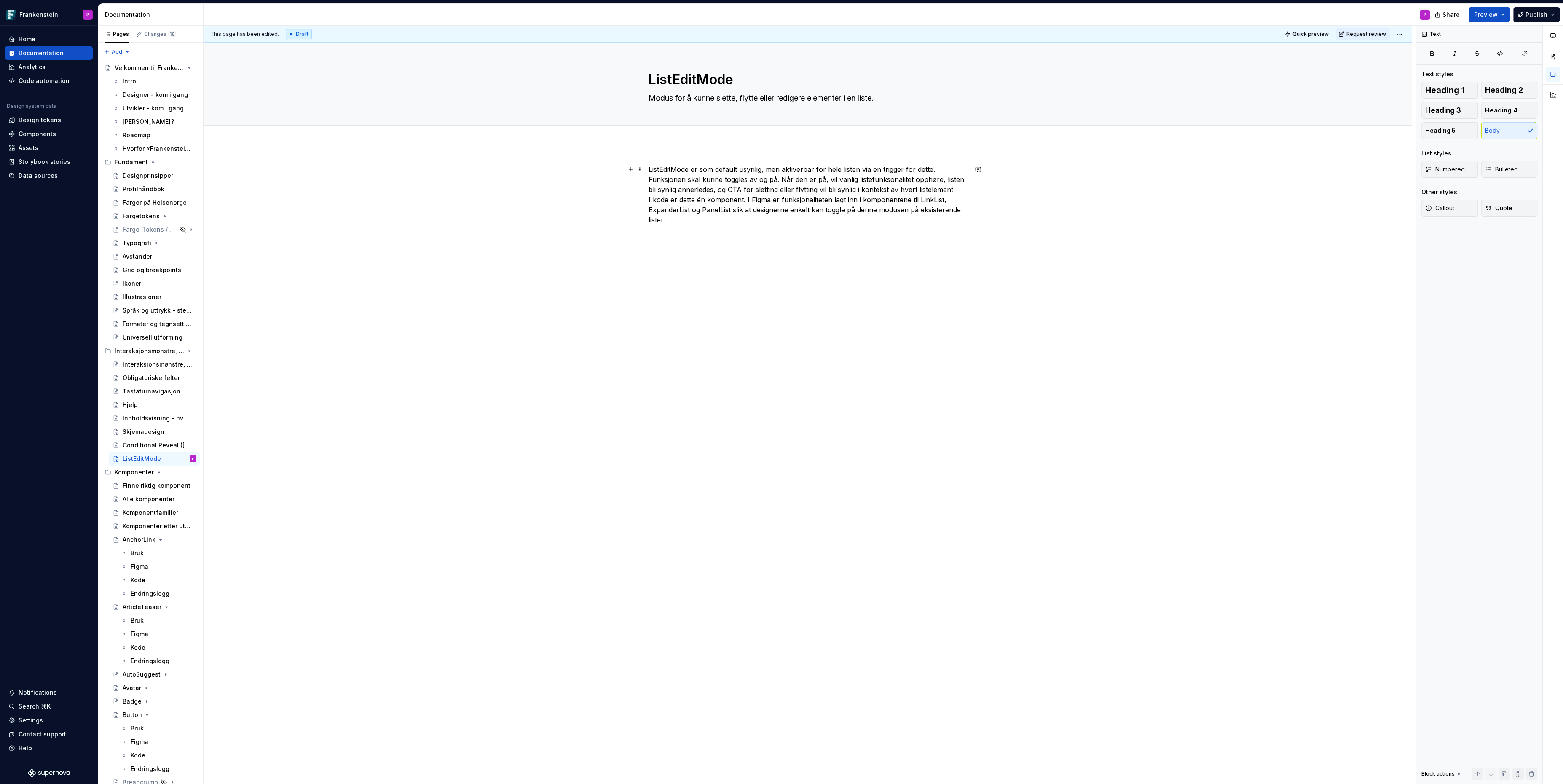
click at [661, 199] on p "ListEditMode er som default usynlig, men aktiverbar for hele listen via en trig…" at bounding box center [808, 195] width 319 height 61
click at [661, 199] on p "ListEditMode er som default usynlig, men aktiverbar for hele listen via en trig…" at bounding box center [808, 184] width 319 height 40
click at [743, 214] on p "I kode er dette én komponent. I Figma er funksjonaliteten lagt inn i komponente…" at bounding box center [808, 225] width 319 height 30
drag, startPoint x: 815, startPoint y: 224, endPoint x: 798, endPoint y: 224, distance: 17.0
click at [798, 224] on p "I kode er dette én komponent/frame. I Figma er funksjonaliteten lagt inn i komp…" at bounding box center [808, 225] width 319 height 30
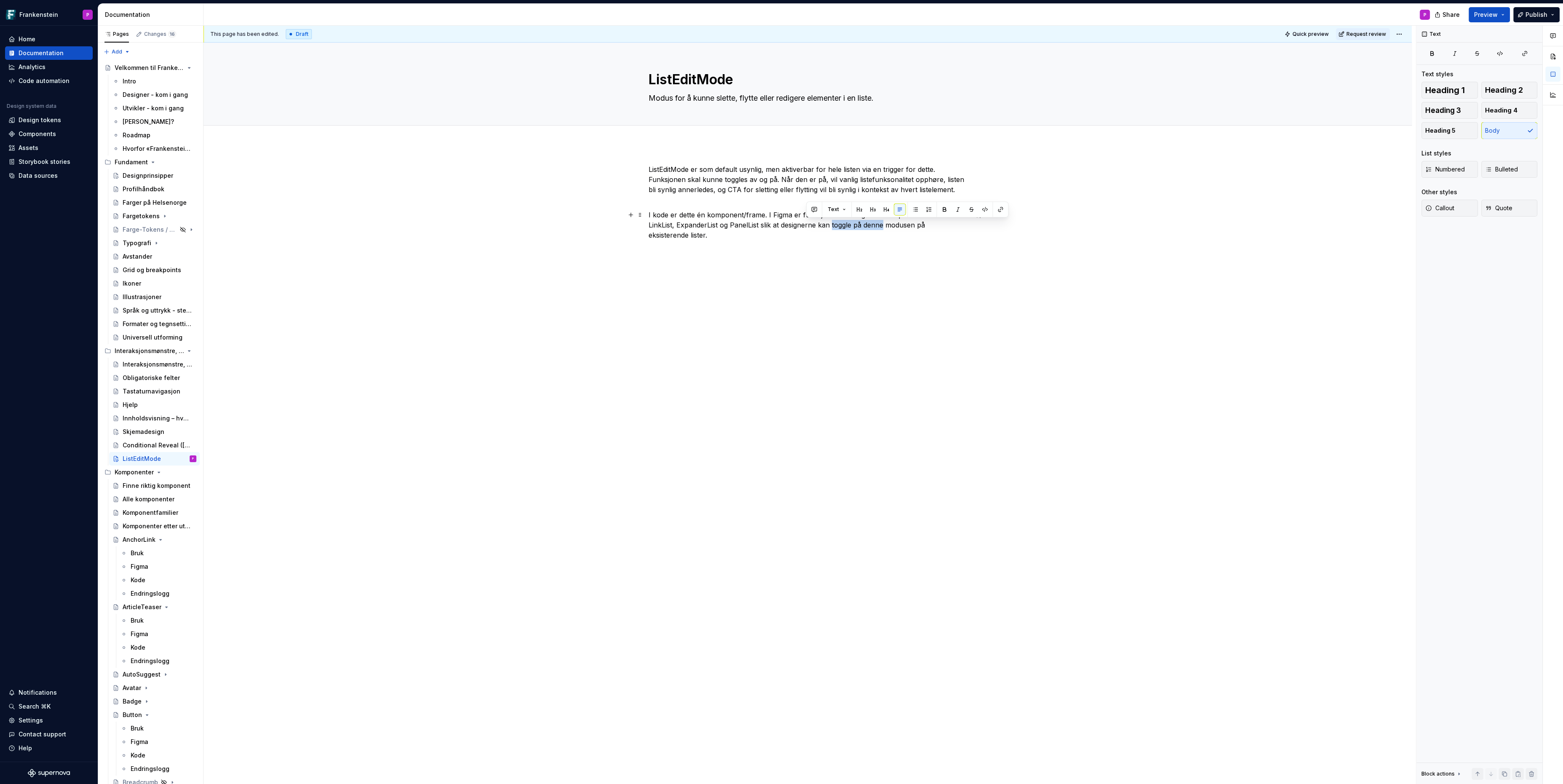
drag, startPoint x: 856, startPoint y: 224, endPoint x: 806, endPoint y: 222, distance: 50.0
click at [806, 222] on p "I kode er dette én komponent/frame. I Figma er funksjonaliteten lagt inn i komp…" at bounding box center [808, 225] width 319 height 30
click at [718, 240] on p "I kode er dette én komponent/frame. I Figma er funksjonaliteten lagt inn i komp…" at bounding box center [808, 225] width 319 height 30
click at [143, 722] on div "Bruk" at bounding box center [163, 728] width 66 height 12
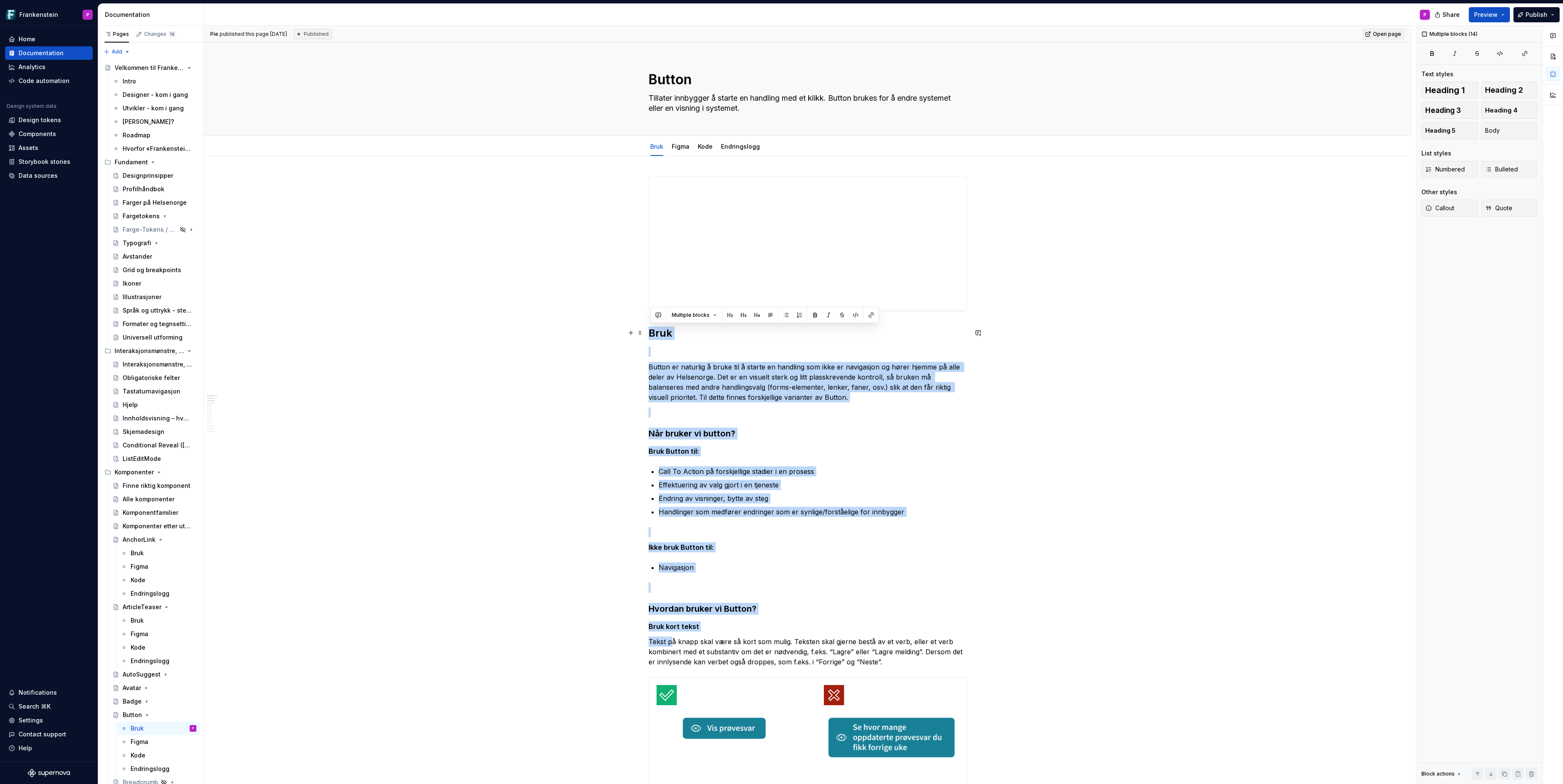
drag, startPoint x: 673, startPoint y: 640, endPoint x: 653, endPoint y: 332, distance: 308.6
copy div "Bruk Button er naturlig å bruke til å starte en handling som ikke er navigasjon…"
click at [134, 456] on div "ListEditMode" at bounding box center [142, 458] width 38 height 9
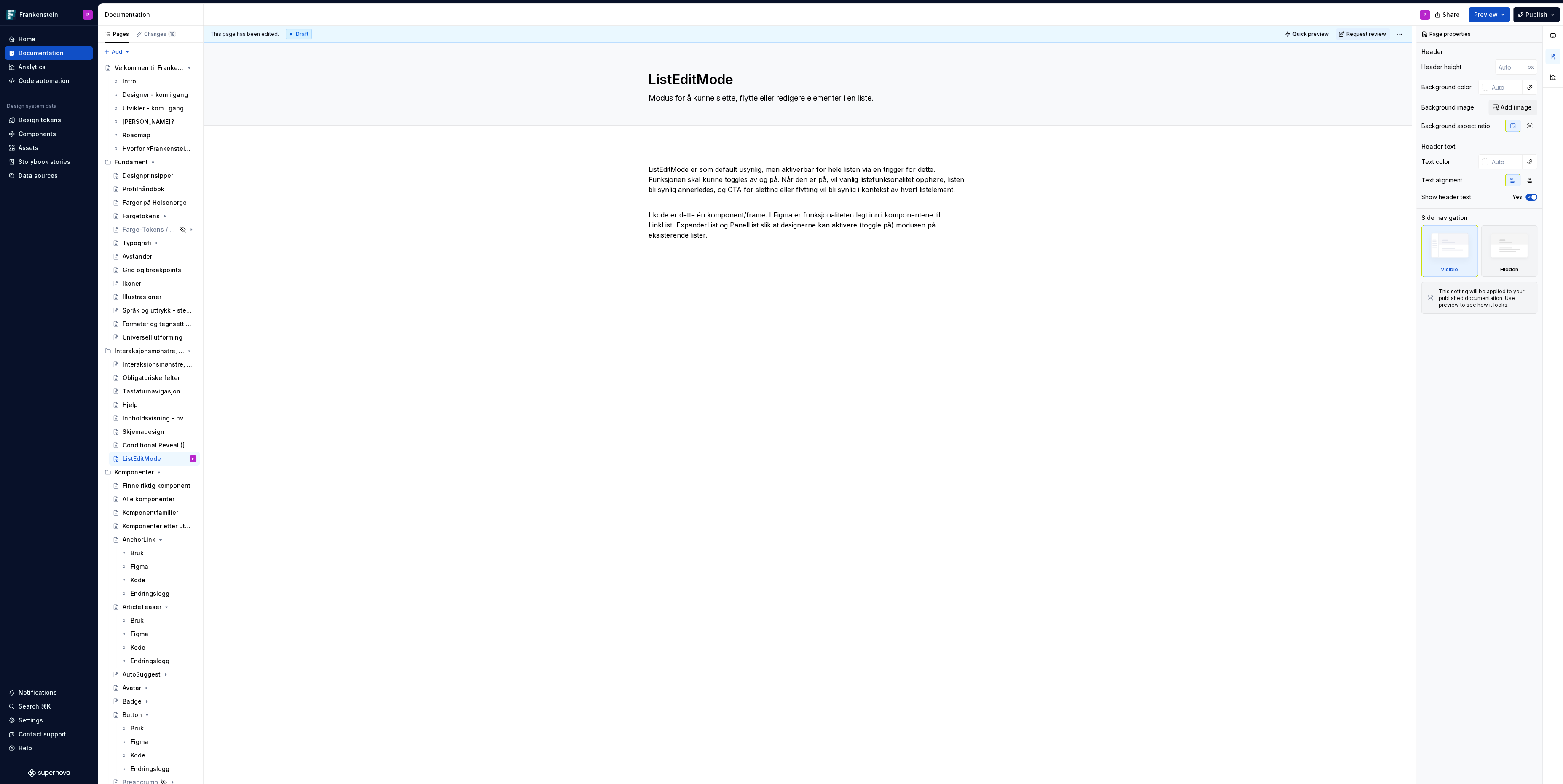
click at [670, 292] on div "ListEditMode er som default usynlig, men aktiverbar for hele listen via en trig…" at bounding box center [807, 330] width 1208 height 371
type textarea "*"
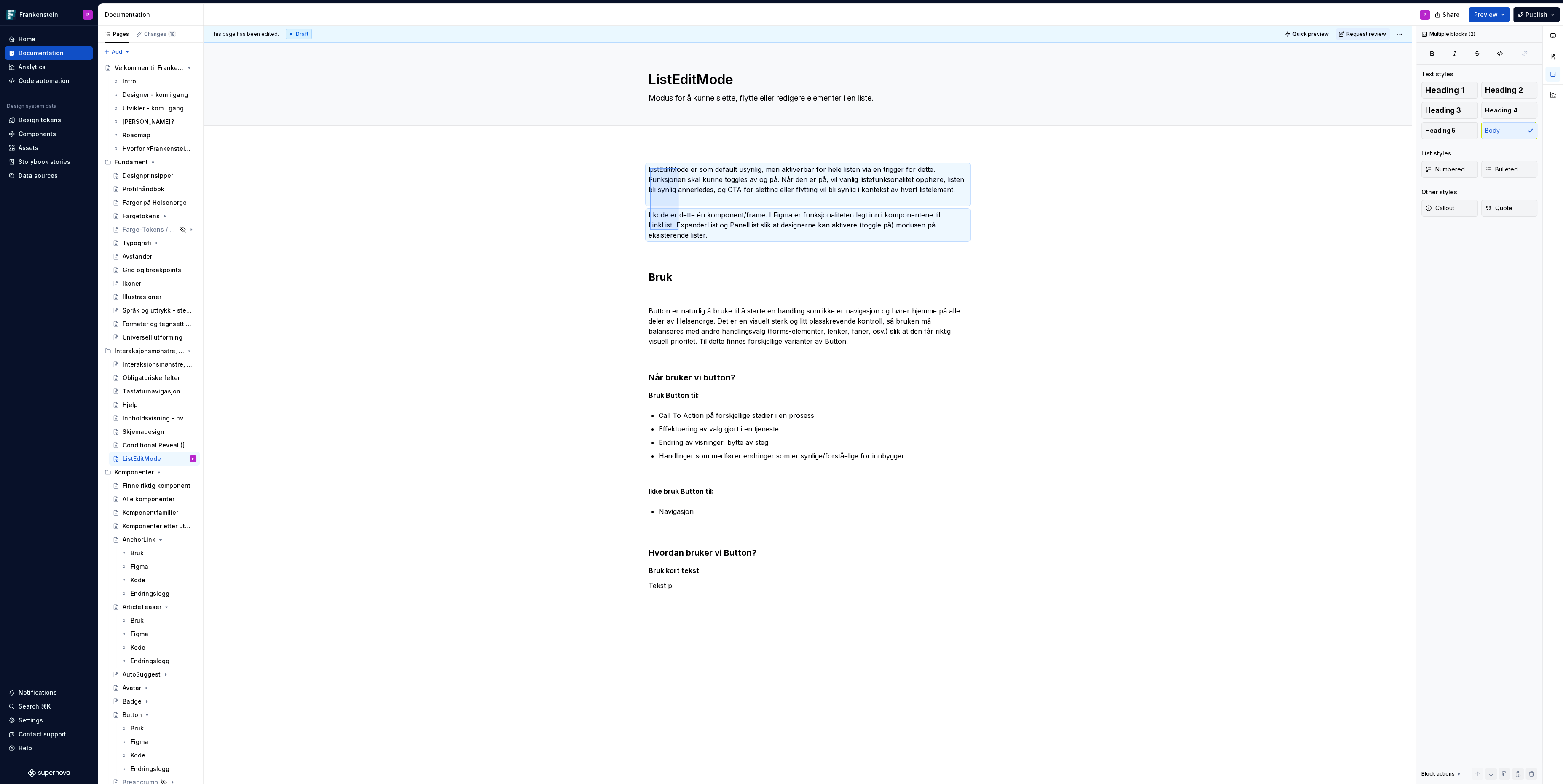
drag, startPoint x: 650, startPoint y: 168, endPoint x: 678, endPoint y: 228, distance: 66.2
click at [678, 230] on div "This page has been edited. Draft Quick preview Request review ListEditMode Modu…" at bounding box center [810, 405] width 1213 height 758
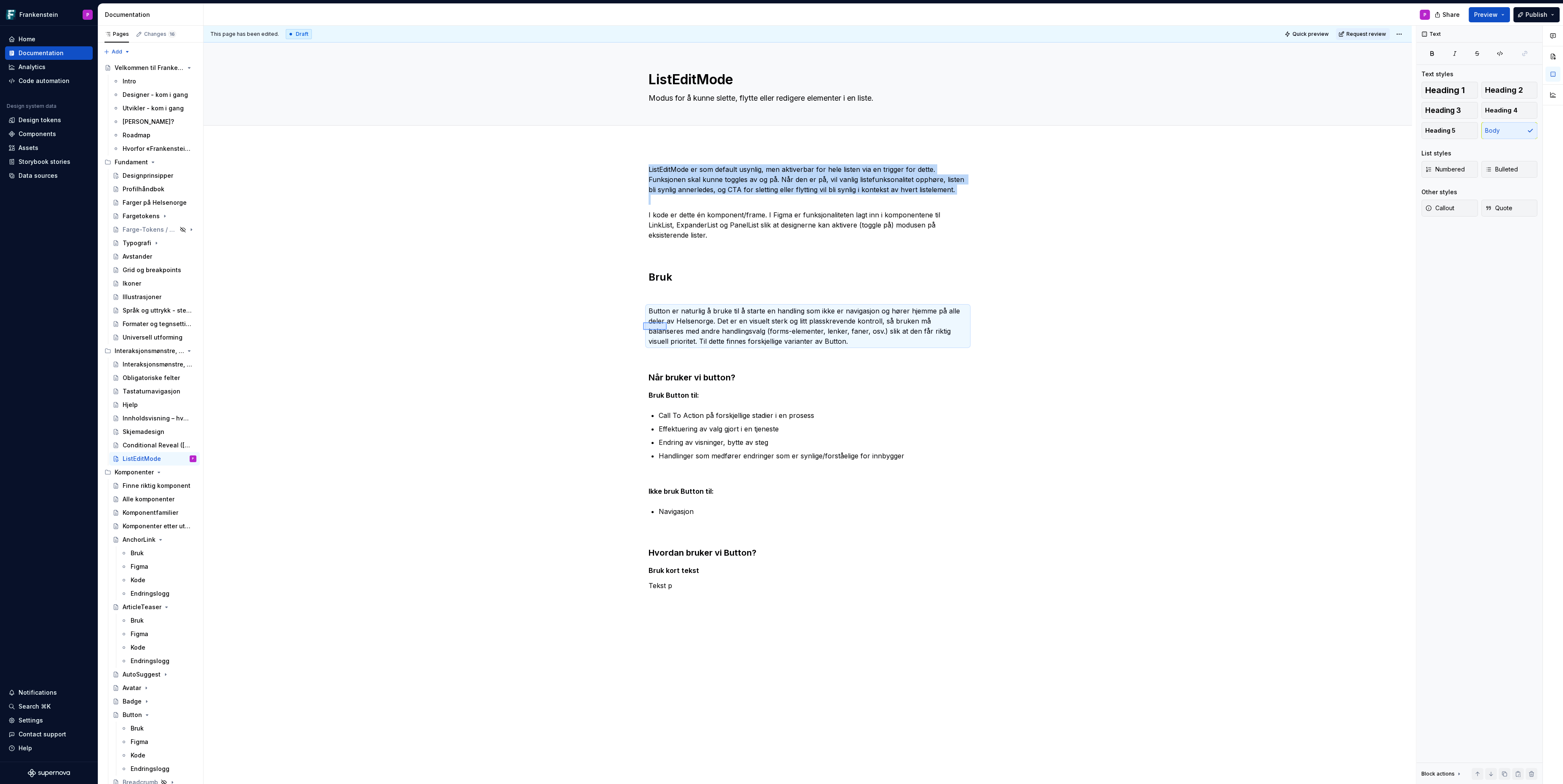
drag, startPoint x: 643, startPoint y: 322, endPoint x: 667, endPoint y: 330, distance: 25.3
click at [667, 330] on div "This page has been edited. Draft Quick preview Request review ListEditMode Modu…" at bounding box center [810, 405] width 1213 height 758
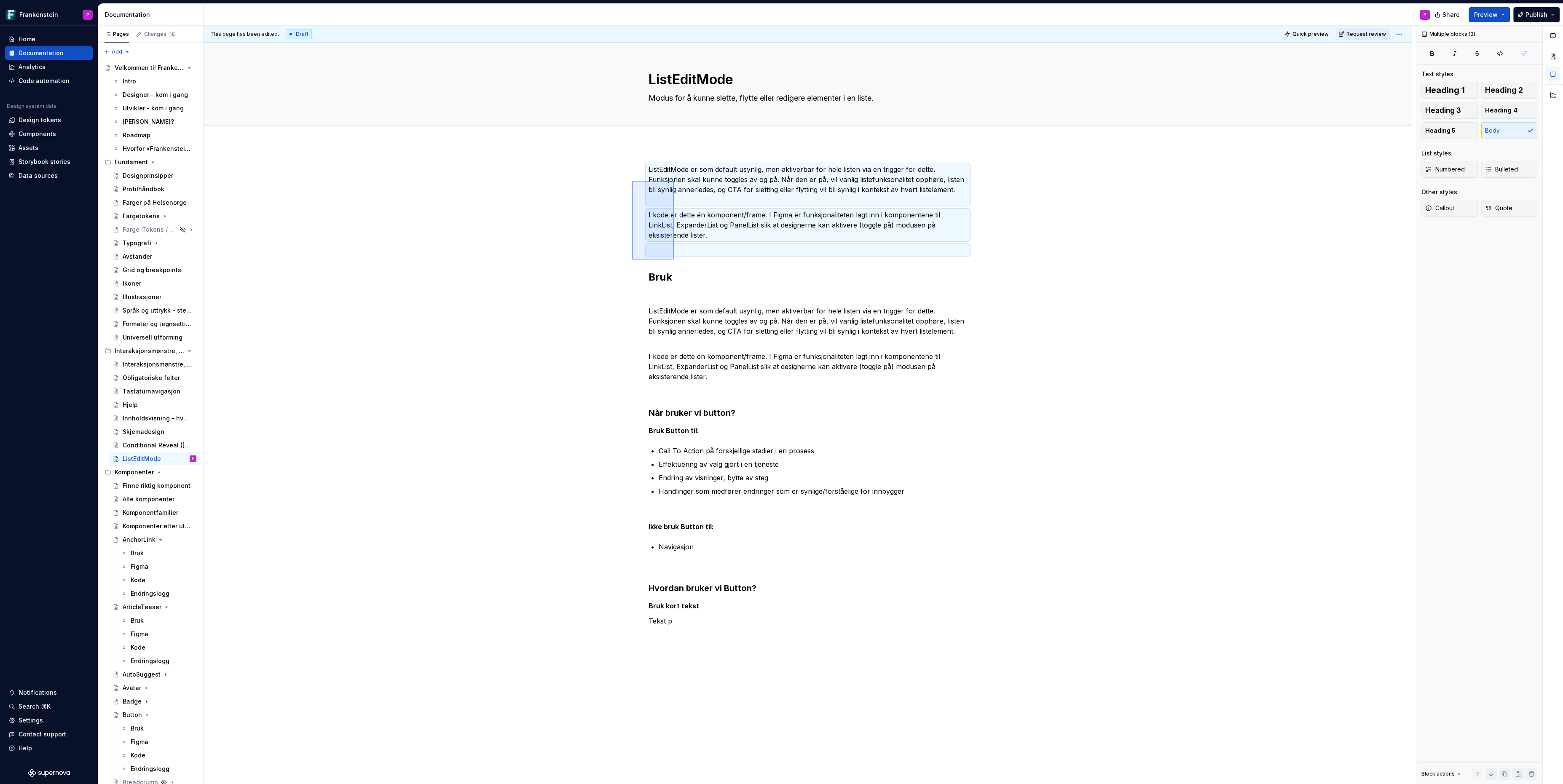
drag, startPoint x: 632, startPoint y: 181, endPoint x: 674, endPoint y: 260, distance: 89.5
click at [674, 260] on div "This page has been edited. Draft Quick preview Request review ListEditMode Modu…" at bounding box center [810, 405] width 1213 height 758
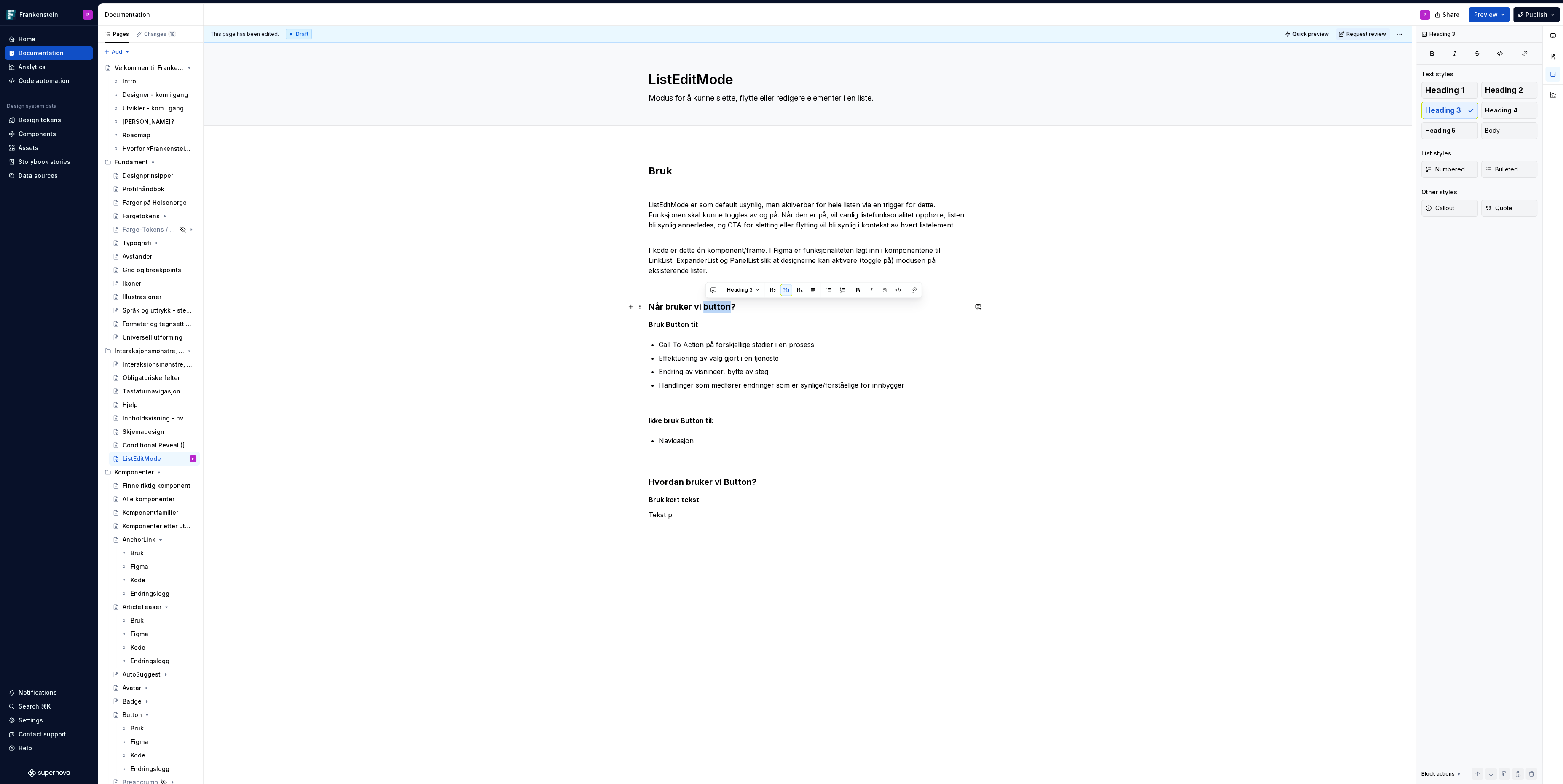
drag, startPoint x: 732, startPoint y: 306, endPoint x: 707, endPoint y: 306, distance: 25.0
click at [707, 306] on h3 "Når bruker vi button?" at bounding box center [808, 307] width 319 height 12
drag, startPoint x: 667, startPoint y: 324, endPoint x: 688, endPoint y: 326, distance: 21.1
click at [688, 326] on strong "Bruk Button til:" at bounding box center [674, 324] width 50 height 9
click at [682, 239] on p "ListEditMode er som default usynlig, men aktiverbar for hele listen via en trig…" at bounding box center [808, 219] width 319 height 40
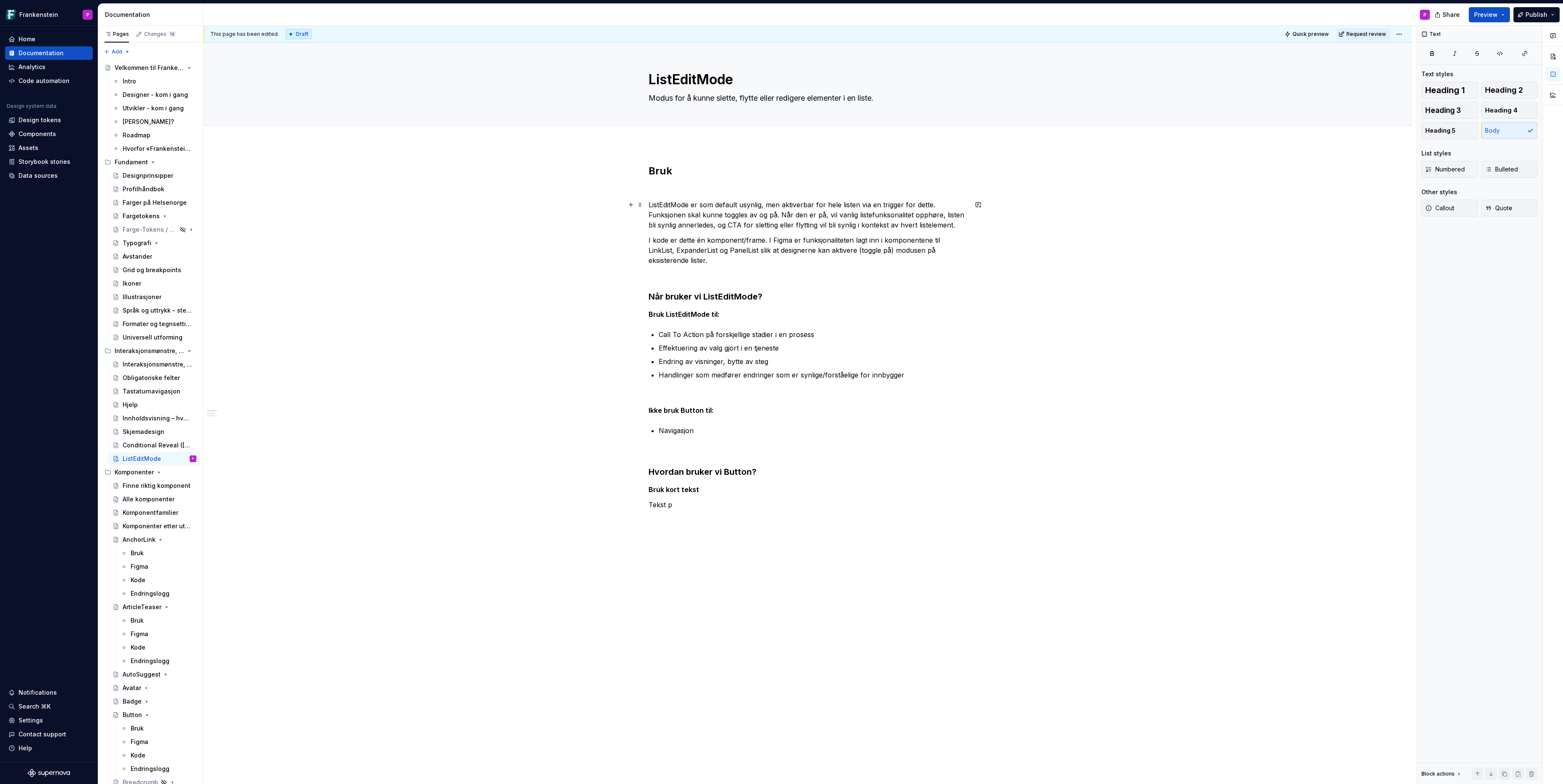
click at [779, 226] on p "ListEditMode er som default usynlig, men aktiverbar for hele listen via en trig…" at bounding box center [808, 215] width 319 height 30
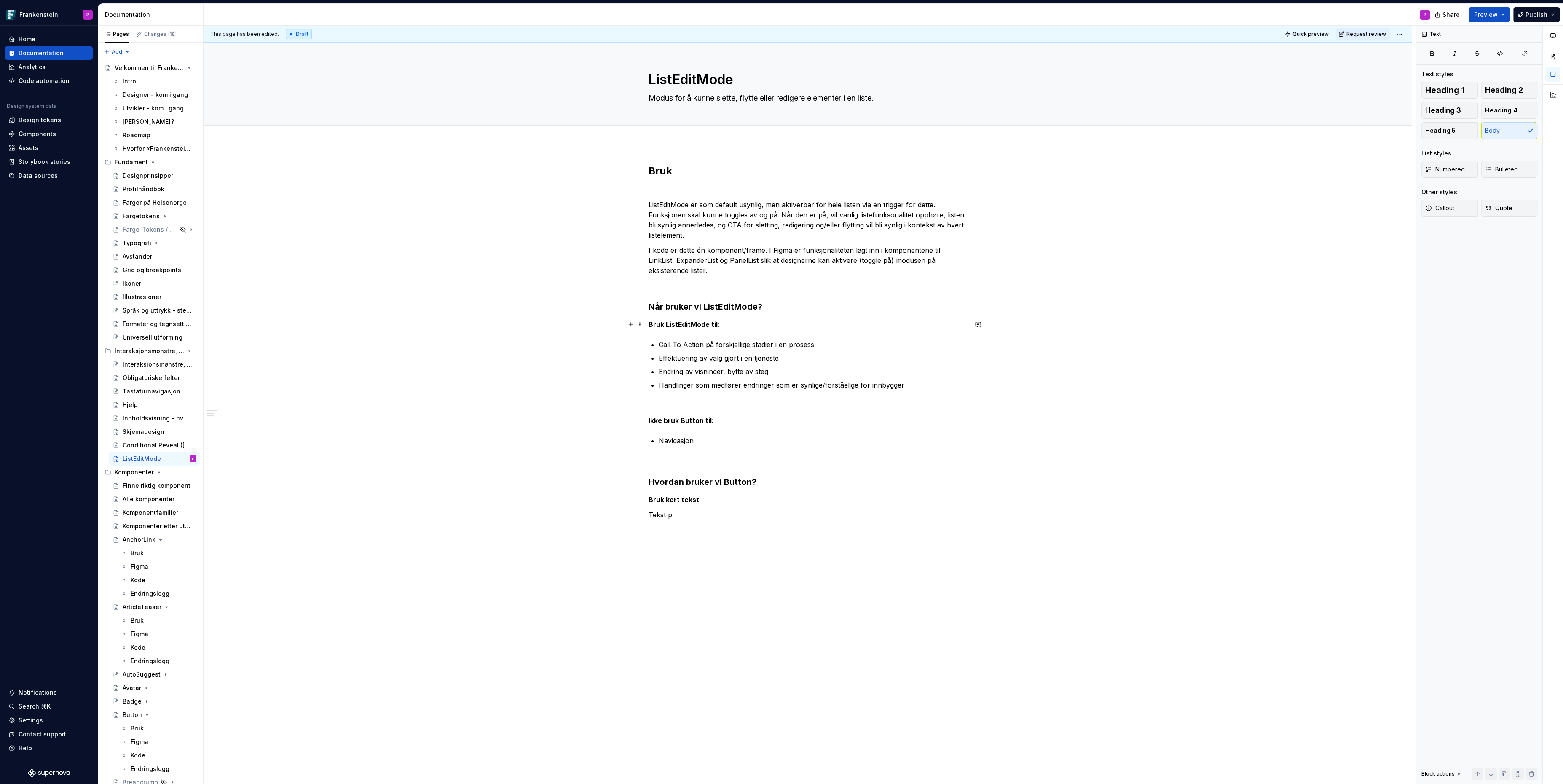
click at [718, 324] on strong "Bruk ListEditMode til:" at bounding box center [684, 324] width 71 height 9
drag, startPoint x: 662, startPoint y: 346, endPoint x: 678, endPoint y: 346, distance: 16.0
click at [678, 346] on p "Call To Action på forskjellige stadier i en prosess" at bounding box center [813, 344] width 309 height 10
click at [816, 384] on p "Handlinger som medfører endringer som er synlige/forståelige for innbygger" at bounding box center [813, 385] width 309 height 10
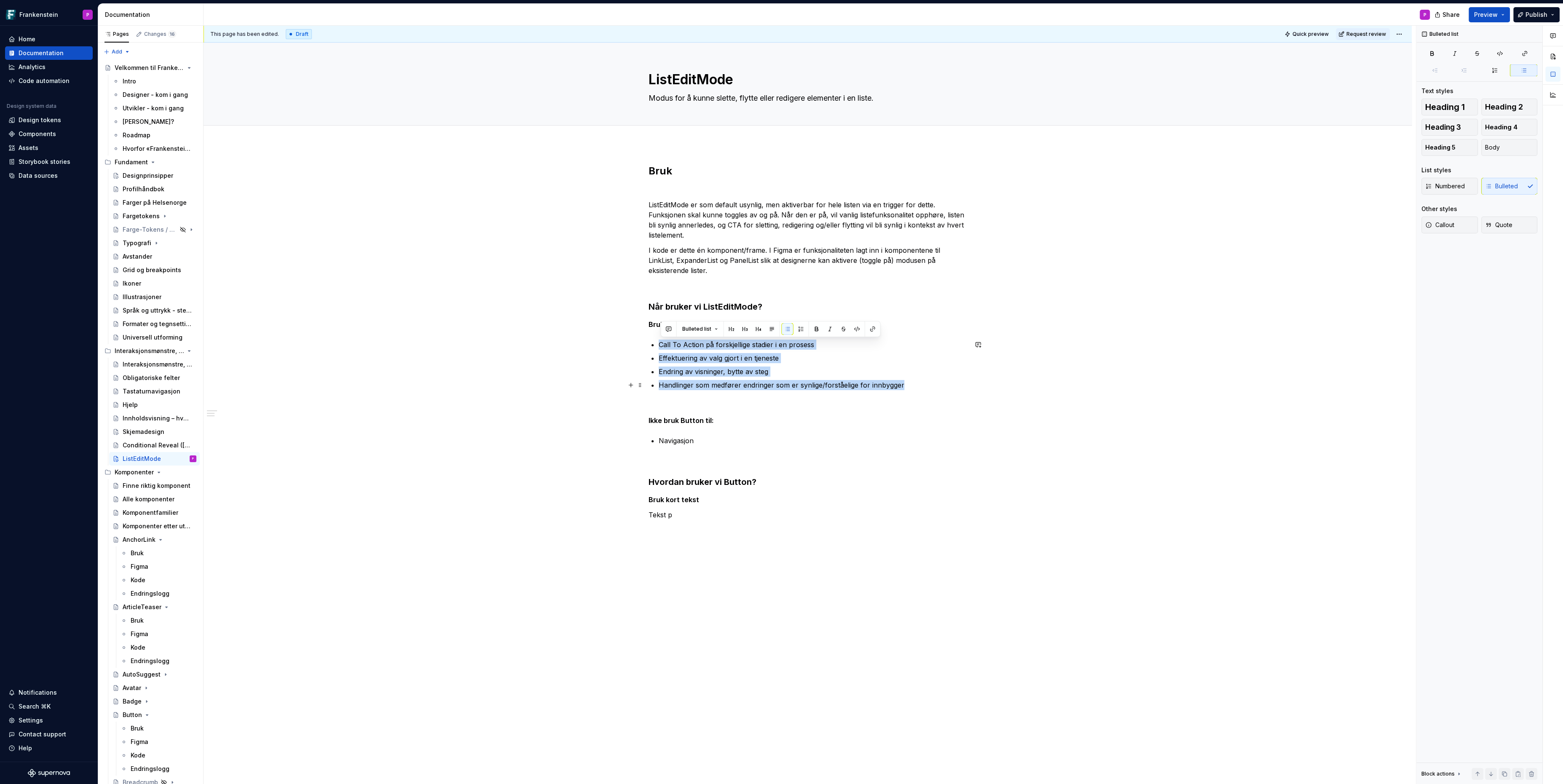
drag, startPoint x: 662, startPoint y: 344, endPoint x: 904, endPoint y: 382, distance: 245.0
click at [904, 382] on ul "Call To Action på forskjellige stadier i en prosess Effektuering av valg gjort …" at bounding box center [813, 365] width 309 height 50
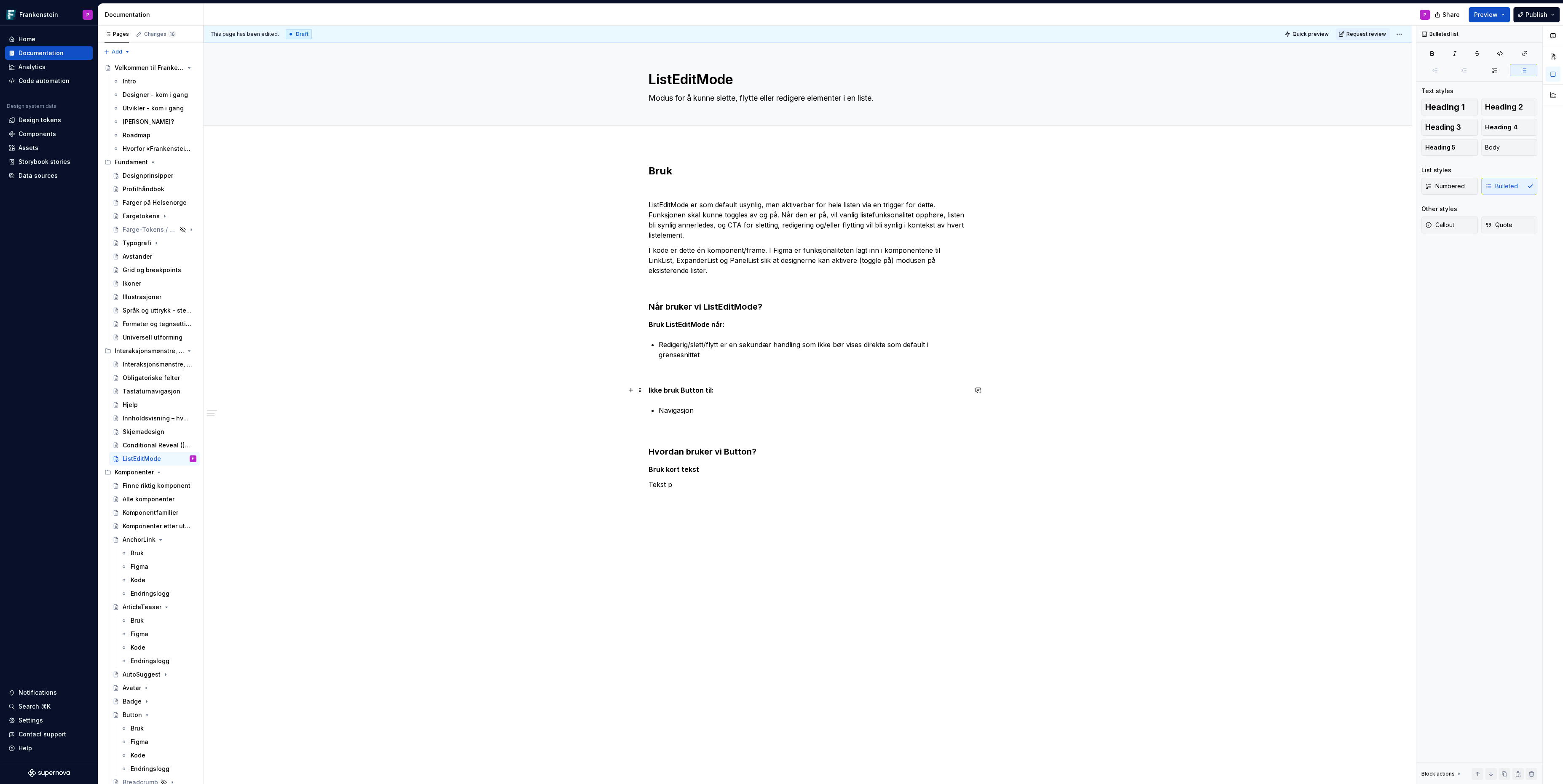
click at [702, 391] on strong "Ikke bruk Button til:" at bounding box center [681, 390] width 66 height 9
click at [722, 322] on strong "Bruk ListEditMode når:" at bounding box center [686, 324] width 76 height 9
drag, startPoint x: 724, startPoint y: 345, endPoint x: 731, endPoint y: 345, distance: 7.0
click at [731, 345] on p "Redigerig/slett/flytt er en sekundær handling som ikke bør vises direkte som de…" at bounding box center [813, 350] width 309 height 21
drag, startPoint x: 703, startPoint y: 389, endPoint x: 683, endPoint y: 391, distance: 20.1
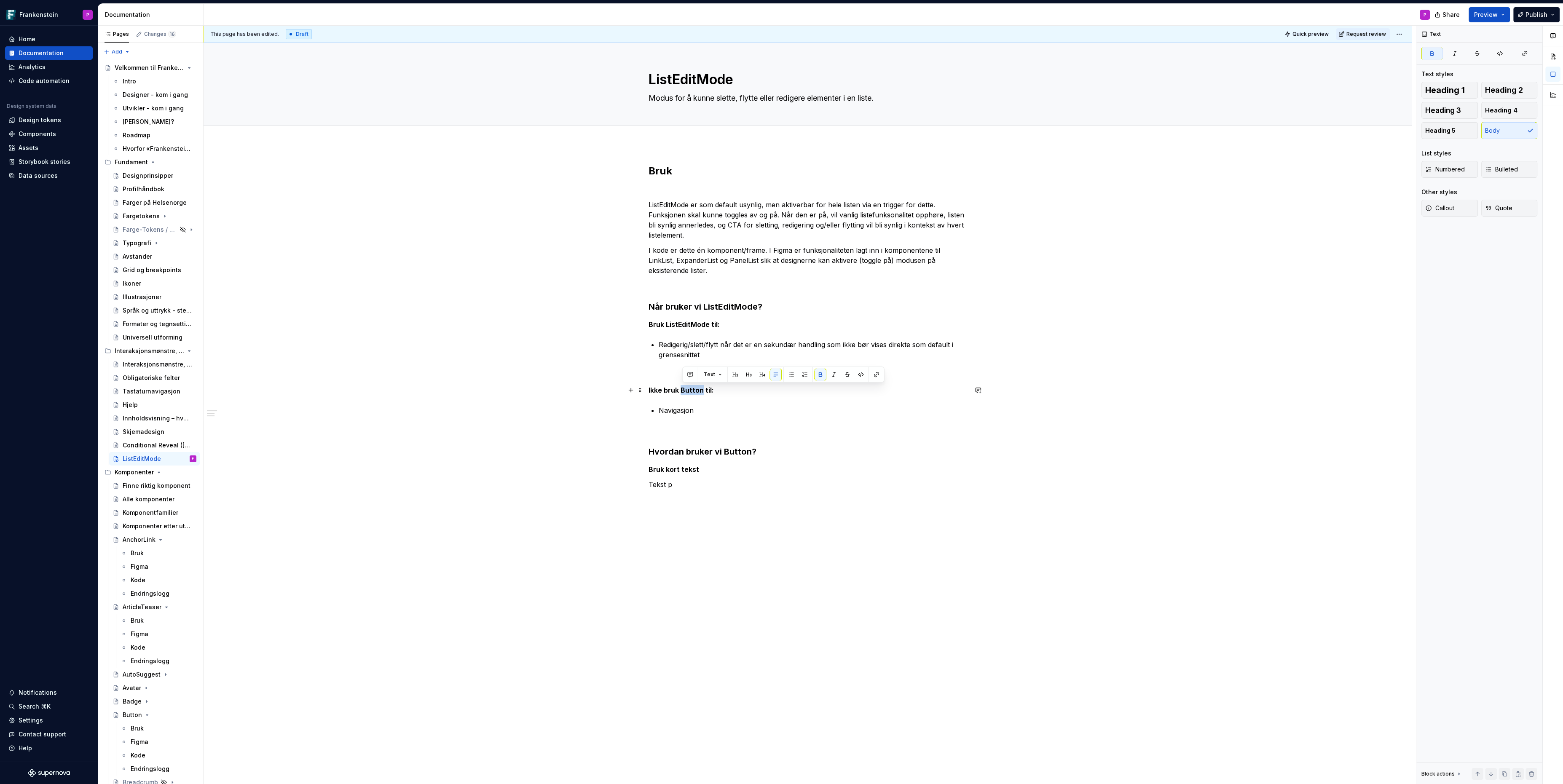
click at [683, 391] on strong "Ikke bruk Button til:" at bounding box center [681, 390] width 66 height 9
drag, startPoint x: 696, startPoint y: 413, endPoint x: 662, endPoint y: 412, distance: 34.0
click at [662, 412] on p "Navigasjon" at bounding box center [813, 410] width 309 height 10
drag, startPoint x: 751, startPoint y: 451, endPoint x: 726, endPoint y: 451, distance: 25.0
click at [726, 451] on h3 "Hvordan bruker vi Button?" at bounding box center [808, 452] width 319 height 12
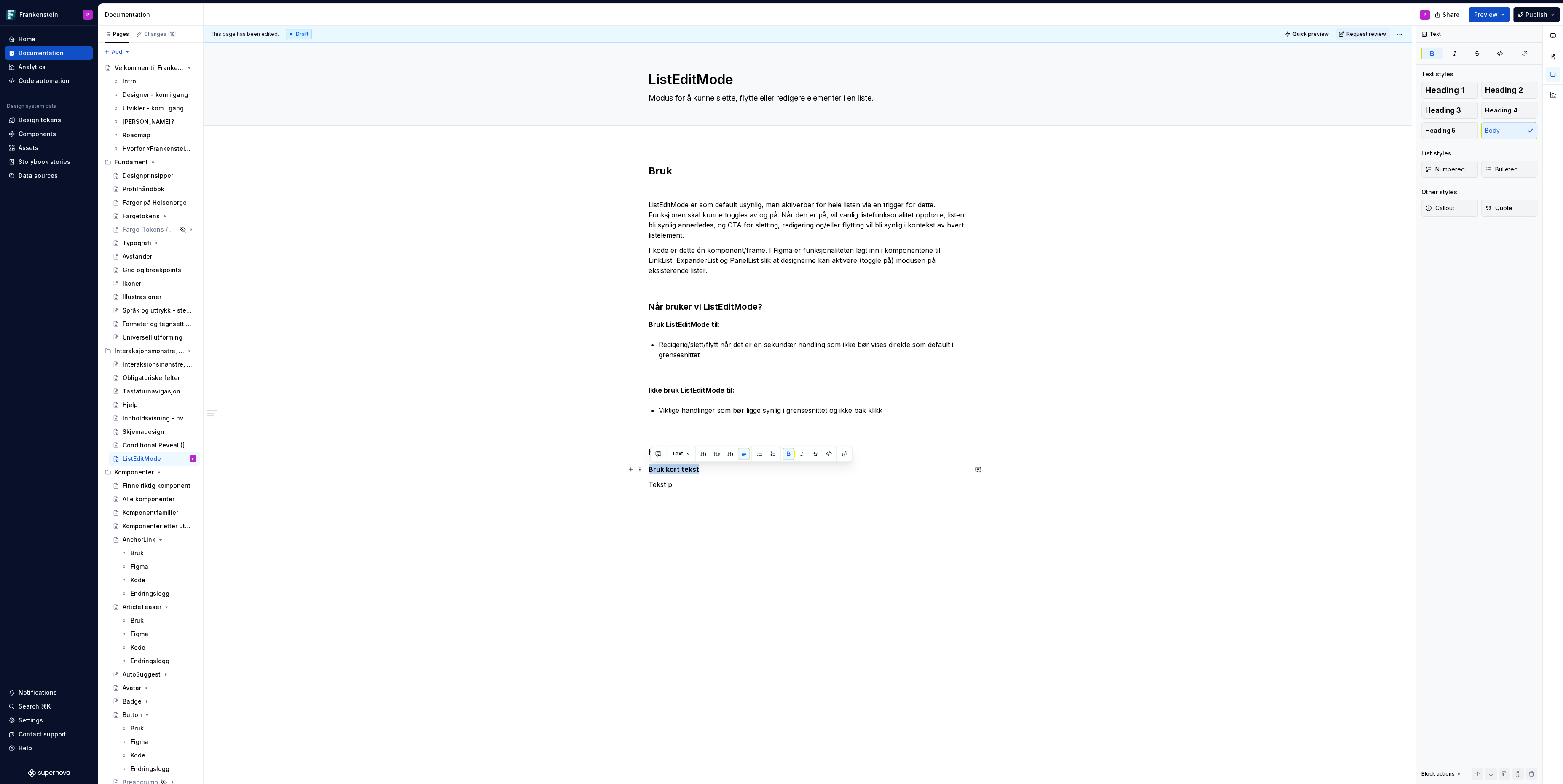
drag, startPoint x: 703, startPoint y: 467, endPoint x: 651, endPoint y: 470, distance: 52.1
click at [651, 470] on p "Bruk kort tekst" at bounding box center [808, 469] width 319 height 10
click at [656, 469] on p "Skjul andre CTA-er når editmode er aktivert" at bounding box center [808, 469] width 319 height 10
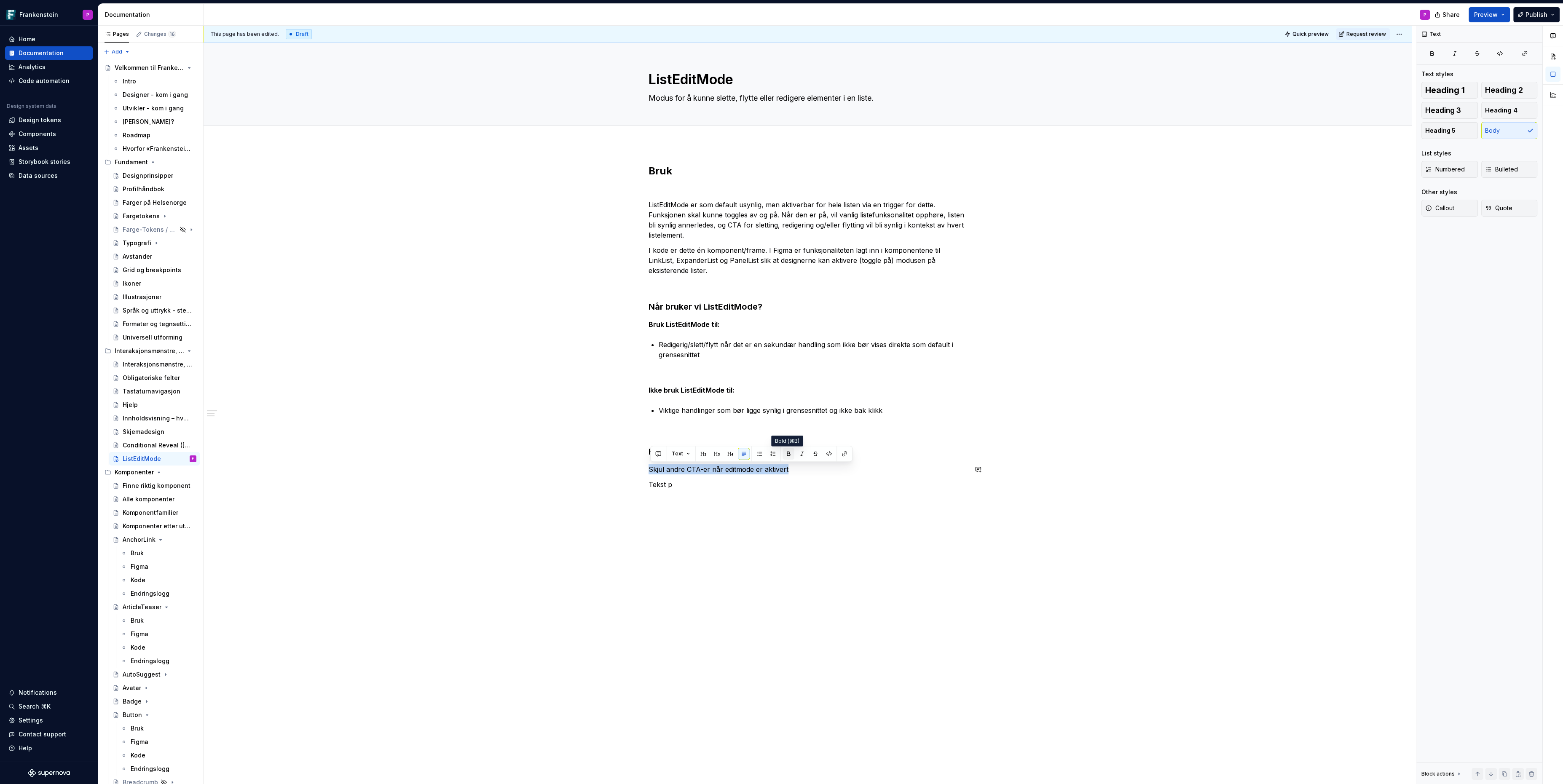
click at [786, 451] on button "button" at bounding box center [788, 454] width 12 height 12
click at [687, 484] on p "Tekst p" at bounding box center [808, 484] width 319 height 10
click at [653, 470] on strong "Skjul andre CTA-er når editmode er aktivert" at bounding box center [722, 469] width 146 height 9
click at [665, 495] on p "Tekst p" at bounding box center [808, 494] width 319 height 10
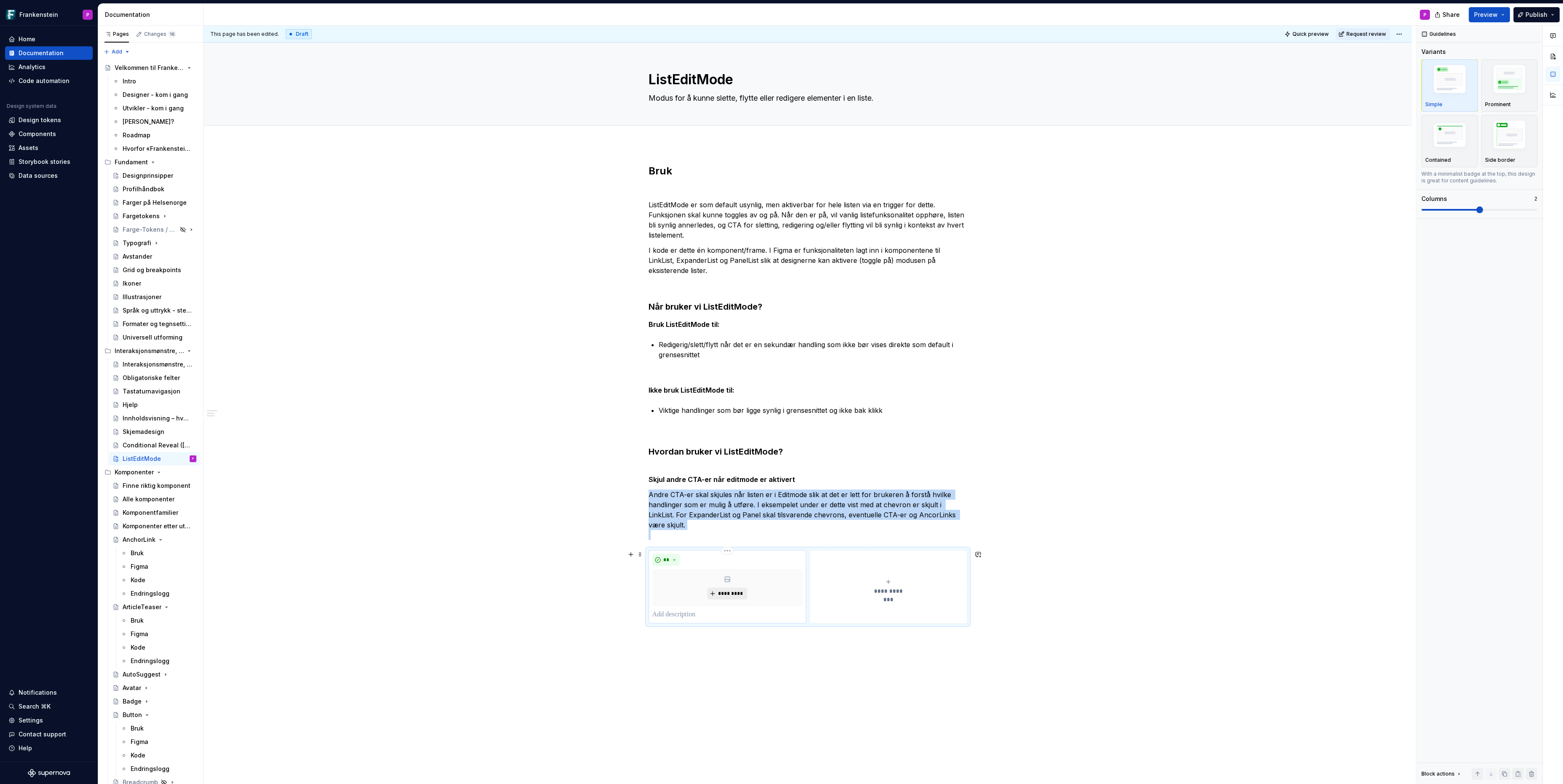
click at [718, 587] on button "*********" at bounding box center [727, 593] width 40 height 12
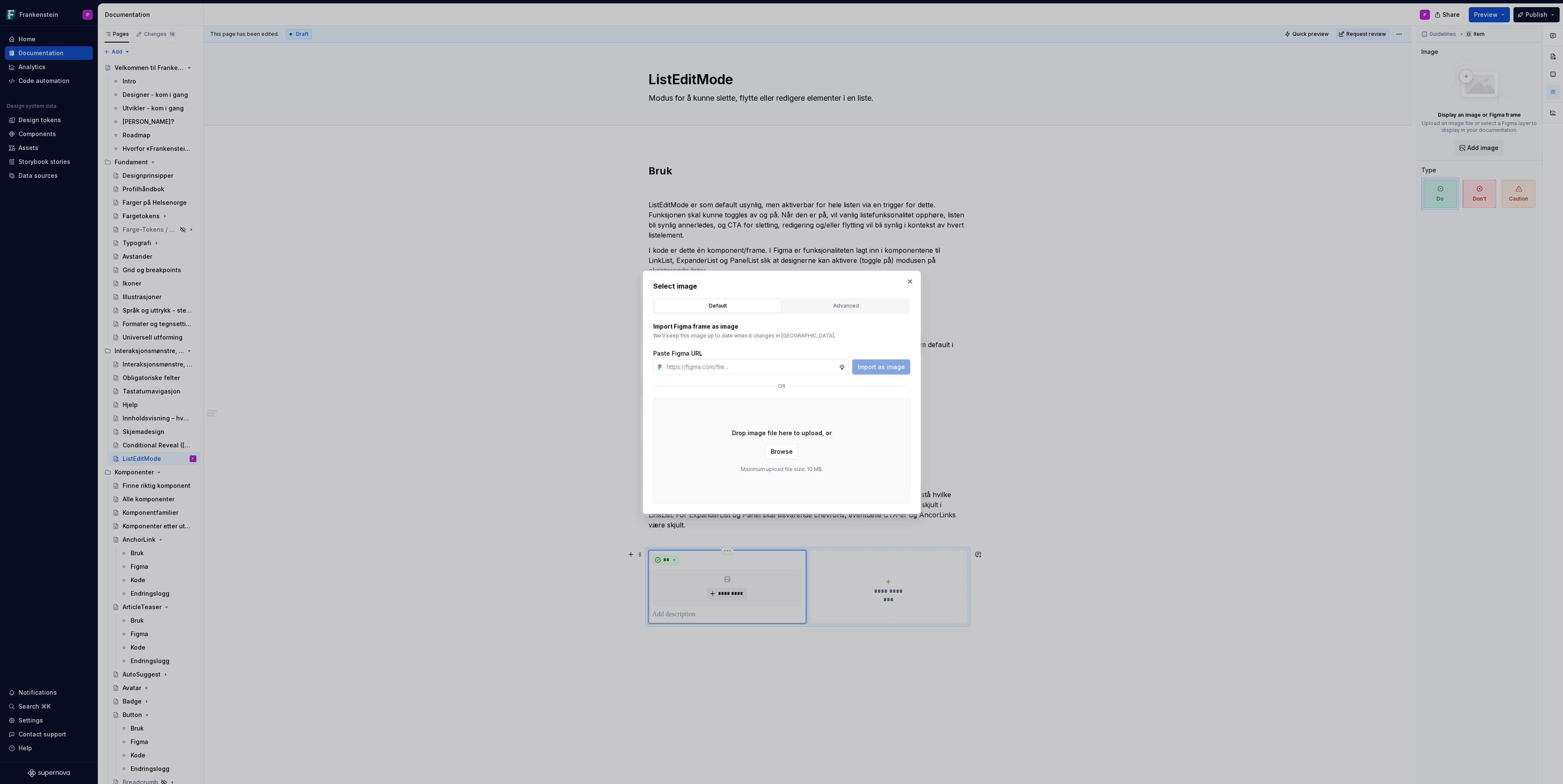
type textarea "*"
click at [810, 303] on div "Advanced" at bounding box center [845, 305] width 121 height 9
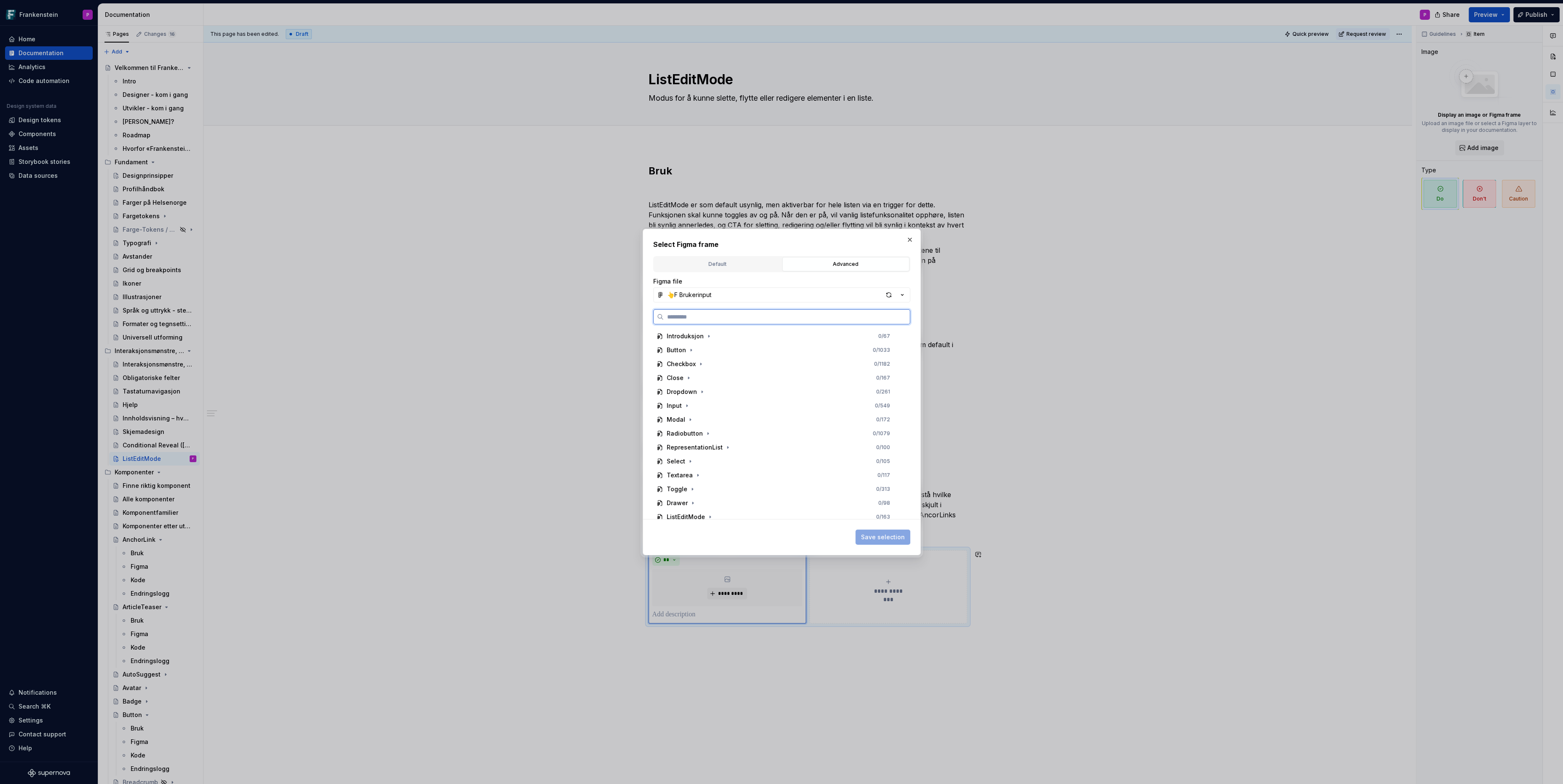
click at [779, 315] on input "search" at bounding box center [786, 317] width 246 height 9
paste input "**********"
type input "**********"
click at [882, 348] on div "_Supernova_ListEditMode_Do-1 0 / 3" at bounding box center [782, 350] width 243 height 13
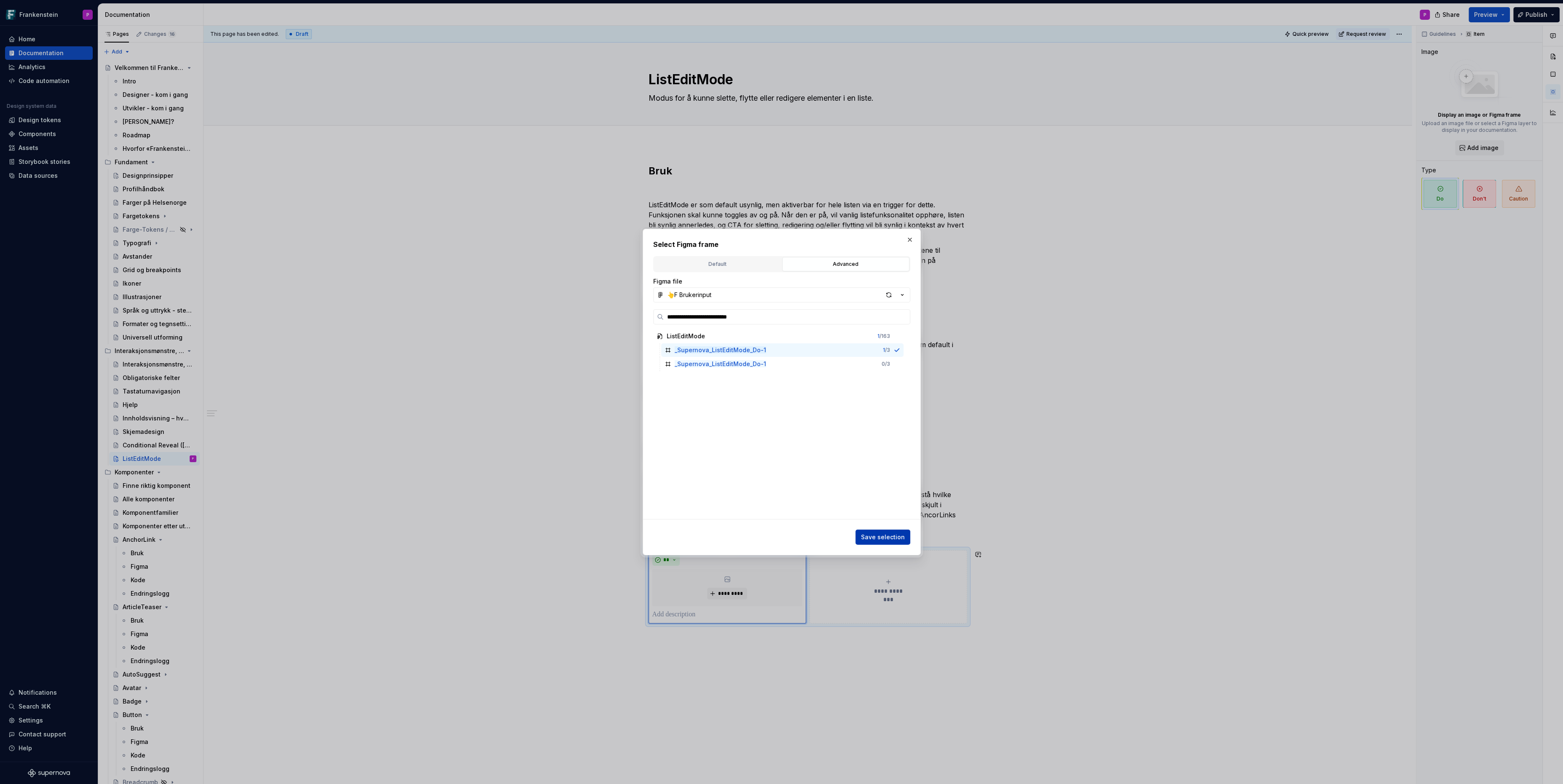
click at [882, 544] on button "Save selection" at bounding box center [883, 536] width 55 height 15
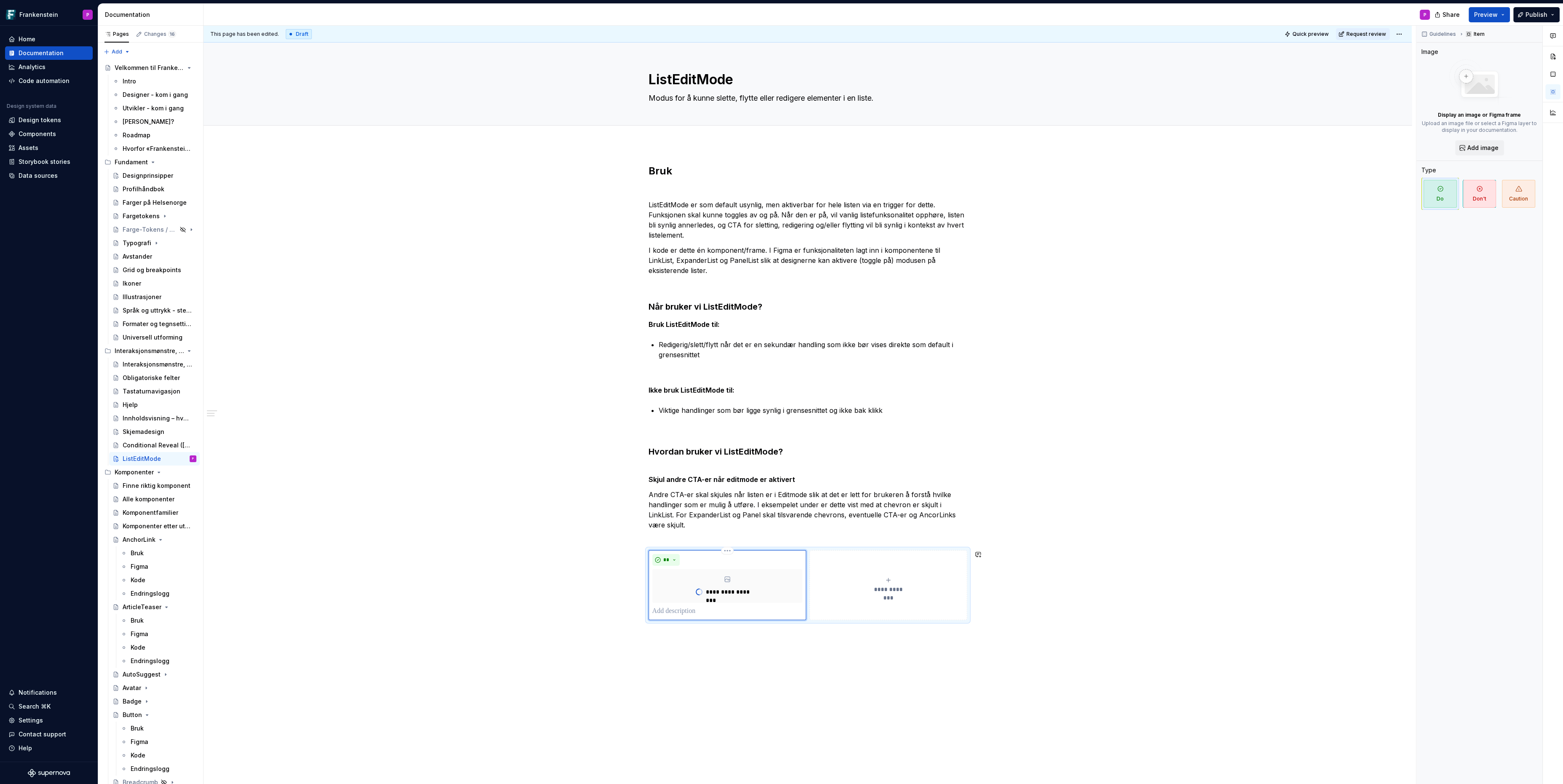
type textarea "*"
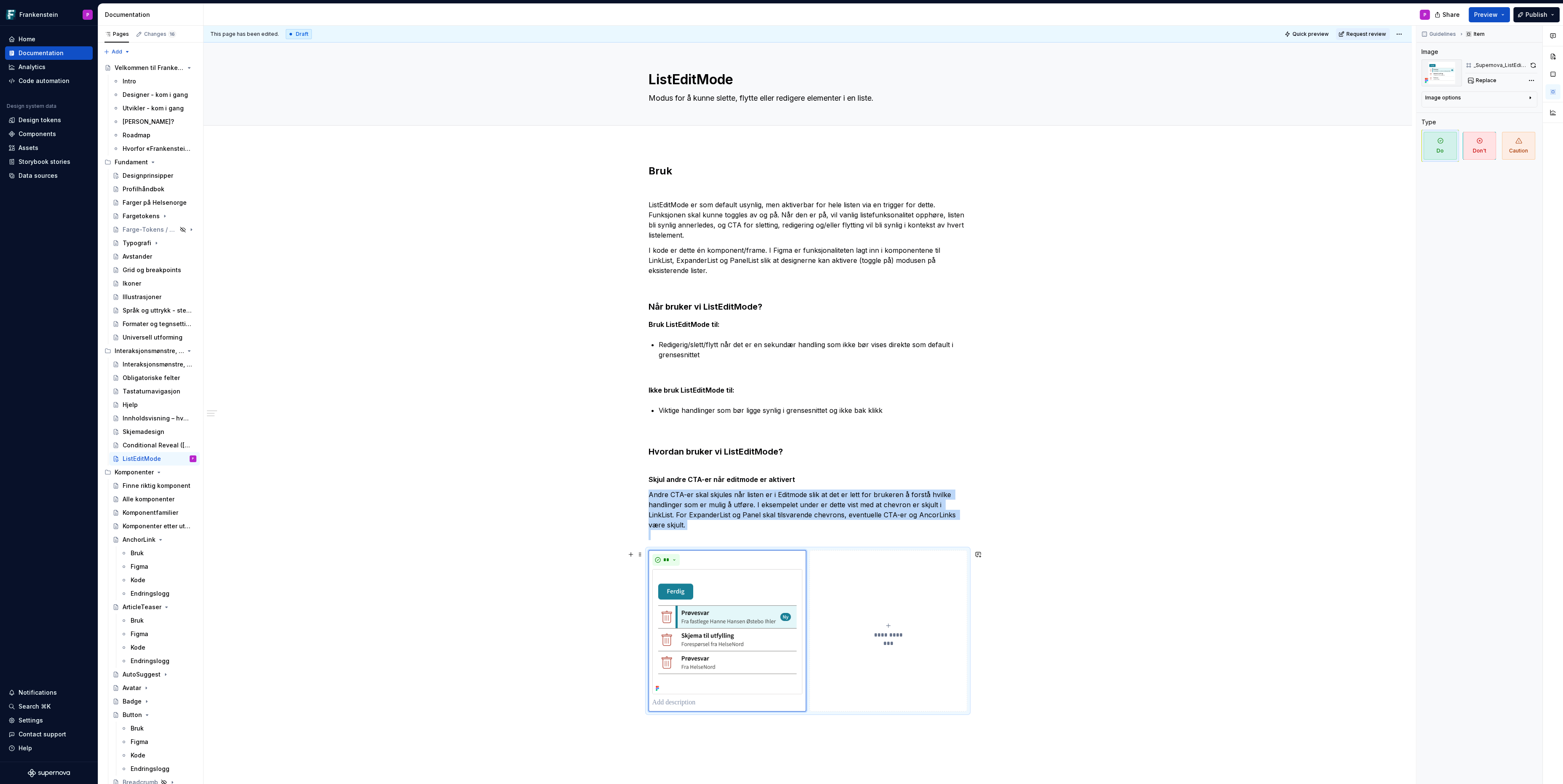
click at [868, 605] on button "**********" at bounding box center [889, 631] width 158 height 162
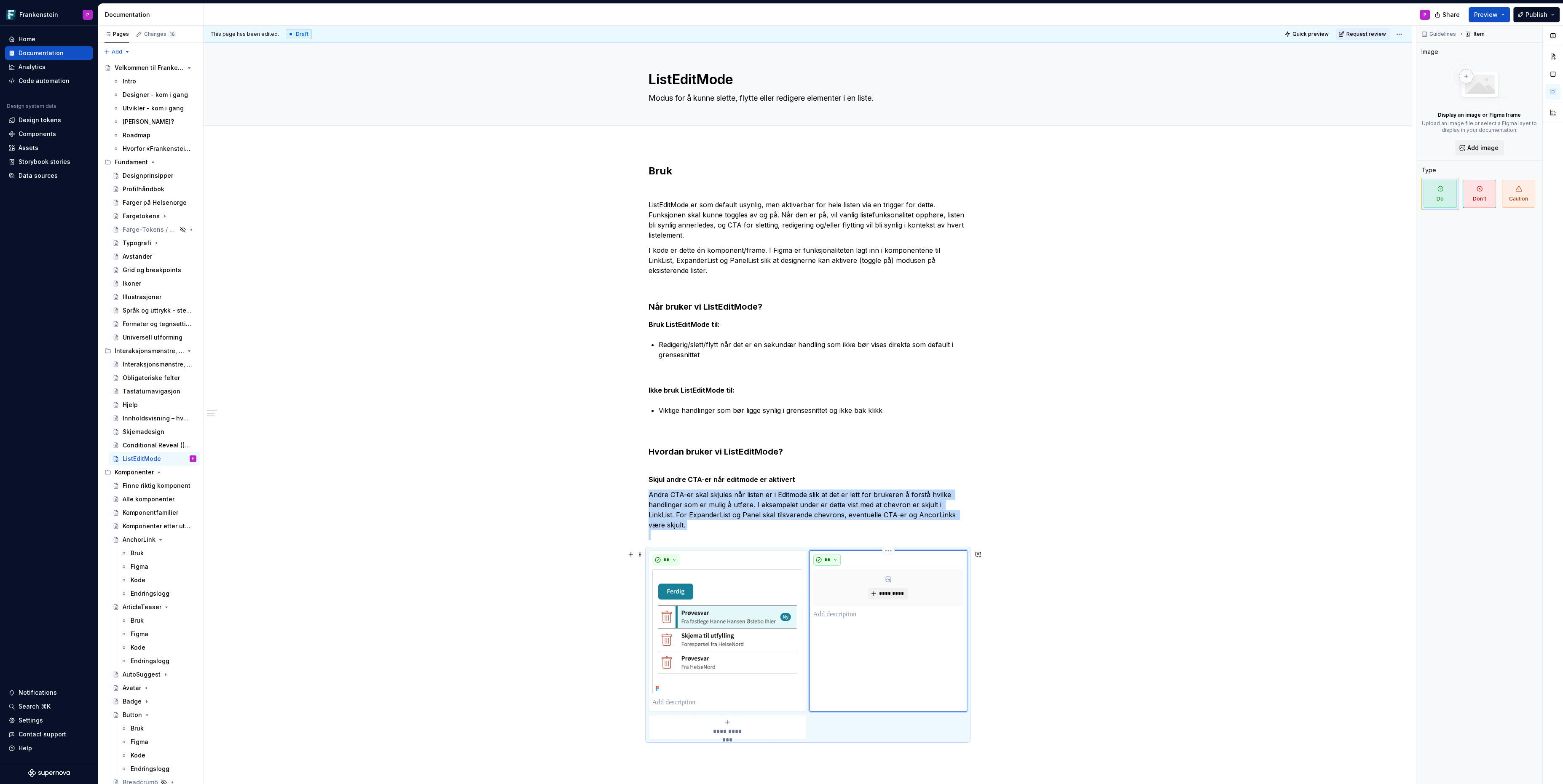
click at [837, 558] on button "**" at bounding box center [827, 560] width 28 height 12
click at [837, 586] on span "Don't" at bounding box center [853, 589] width 72 height 13
click at [873, 597] on button "*********" at bounding box center [888, 593] width 40 height 12
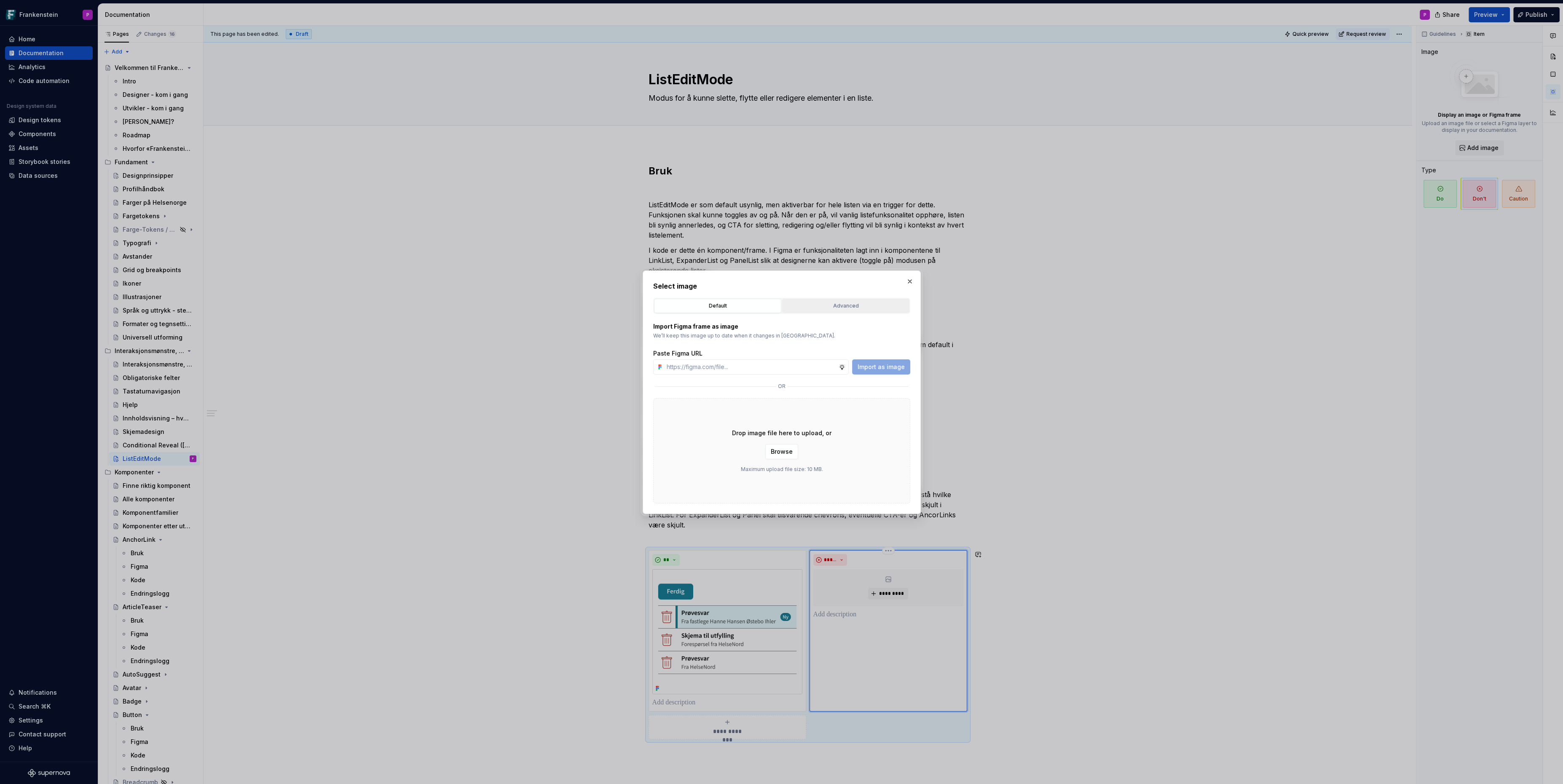
click at [838, 308] on div "Advanced" at bounding box center [845, 305] width 121 height 9
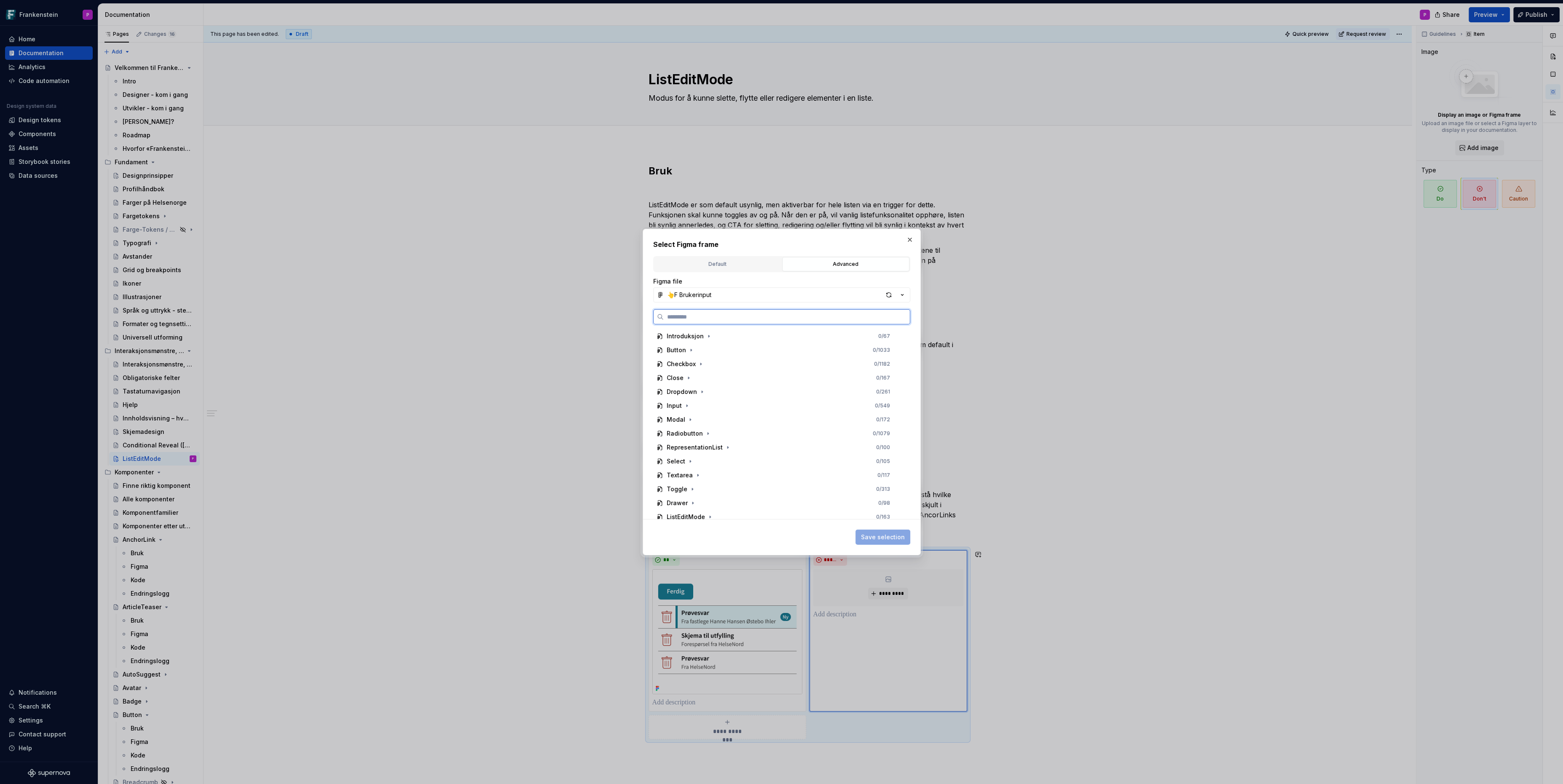
click at [790, 318] on input "search" at bounding box center [786, 317] width 246 height 9
paste input "**********"
type input "**********"
click at [782, 349] on div "_Supernova_ListEditMode_Dont-1 0 / 3" at bounding box center [782, 350] width 243 height 13
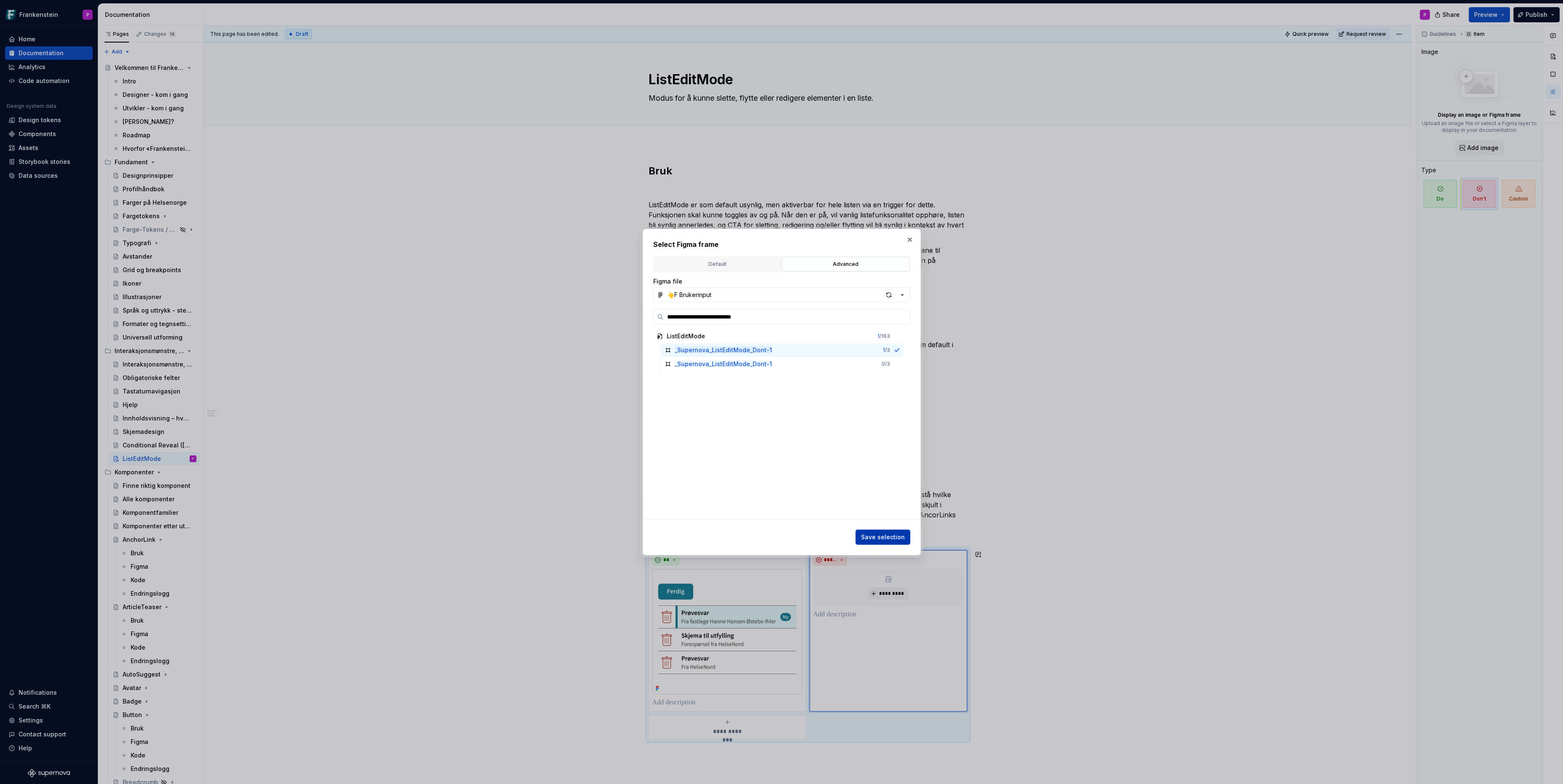
click at [886, 532] on button "Save selection" at bounding box center [883, 536] width 55 height 15
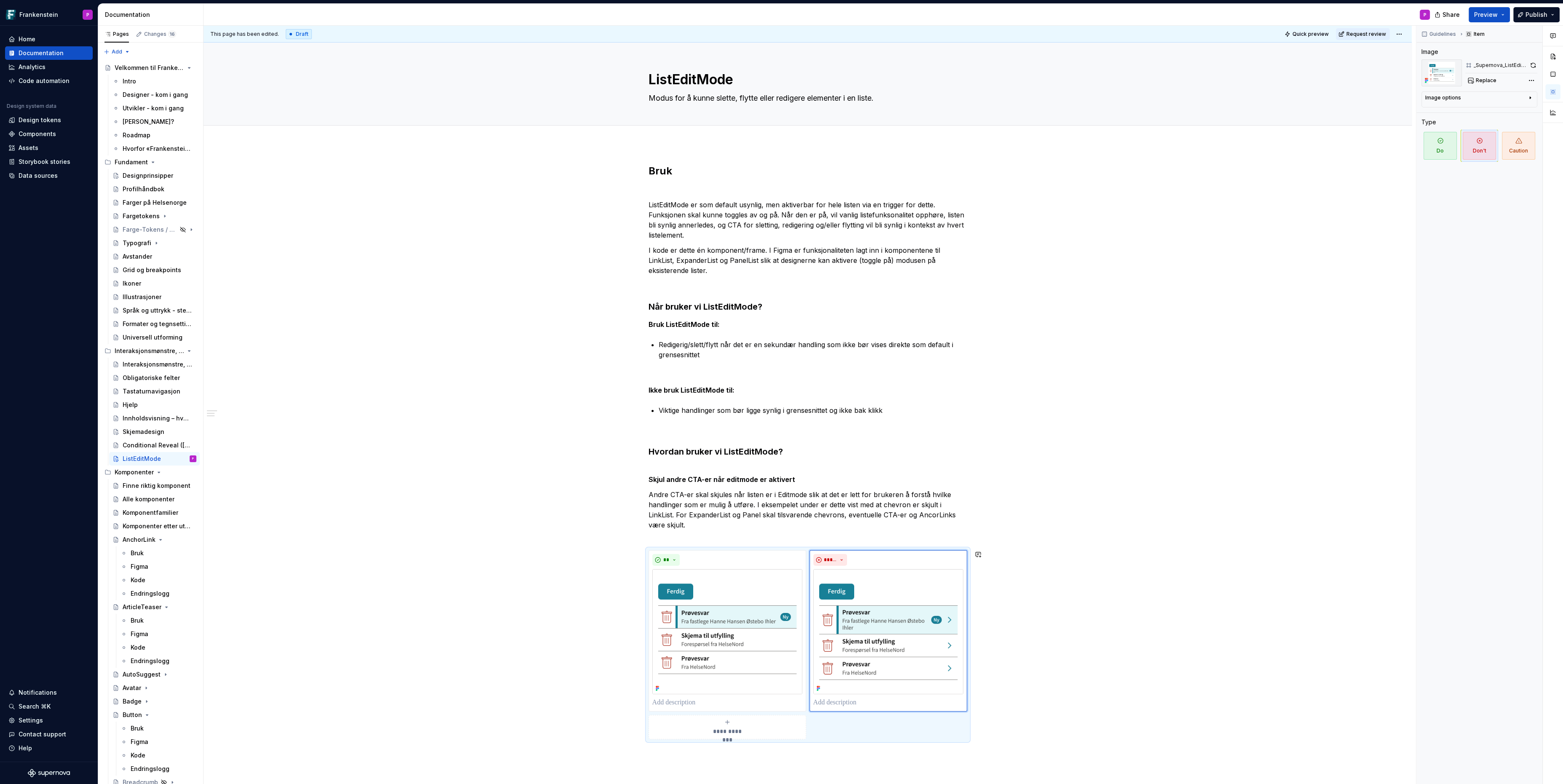
type textarea "*"
